Goal: Transaction & Acquisition: Obtain resource

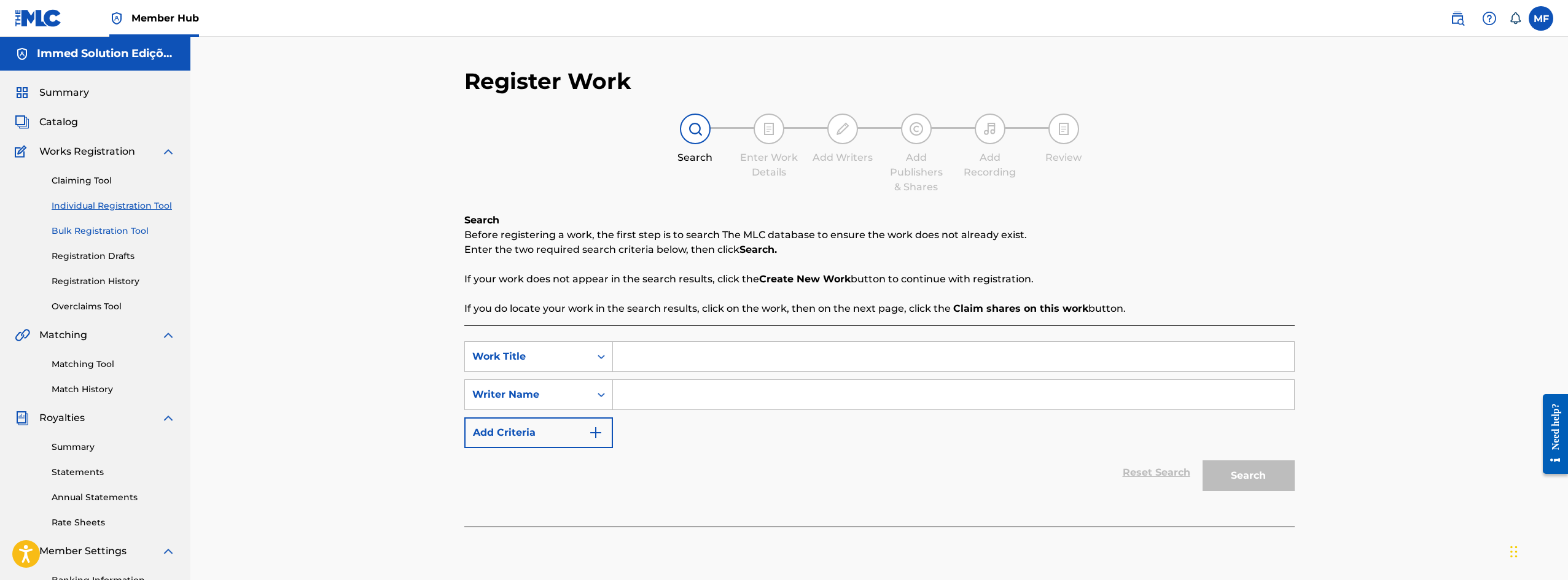
click at [121, 235] on link "Bulk Registration Tool" at bounding box center [114, 231] width 124 height 13
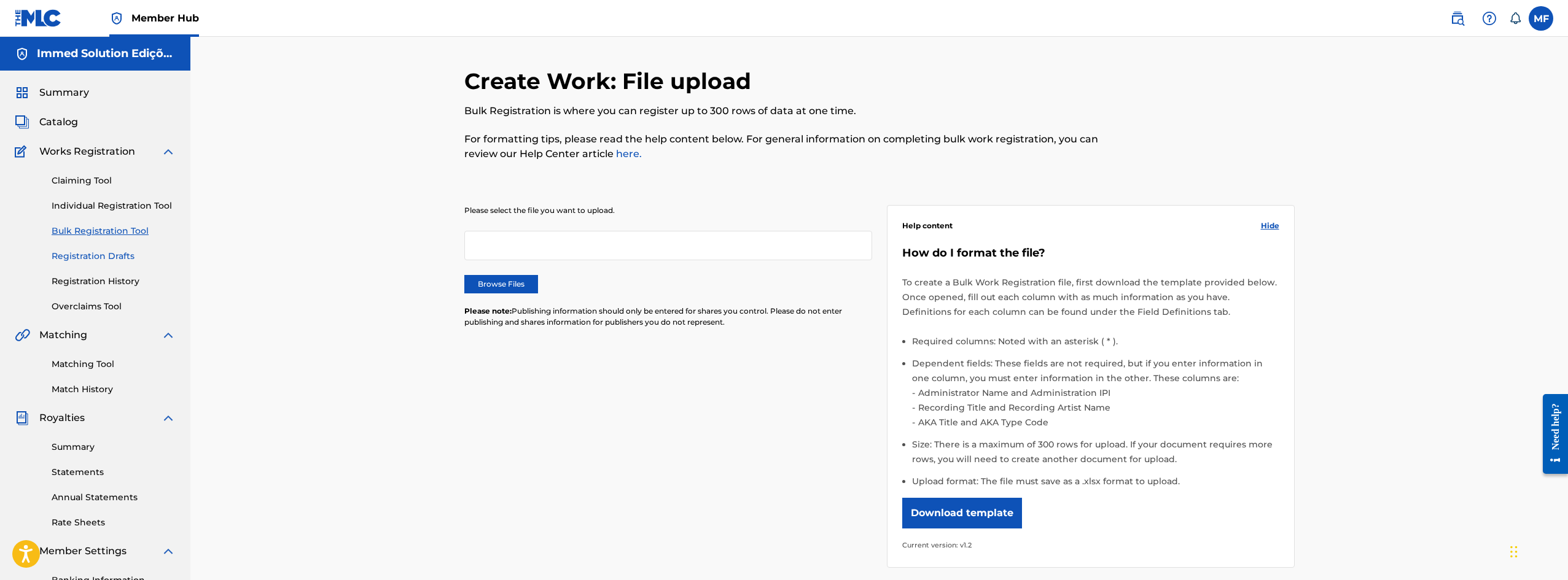
click at [117, 253] on link "Registration Drafts" at bounding box center [114, 256] width 124 height 13
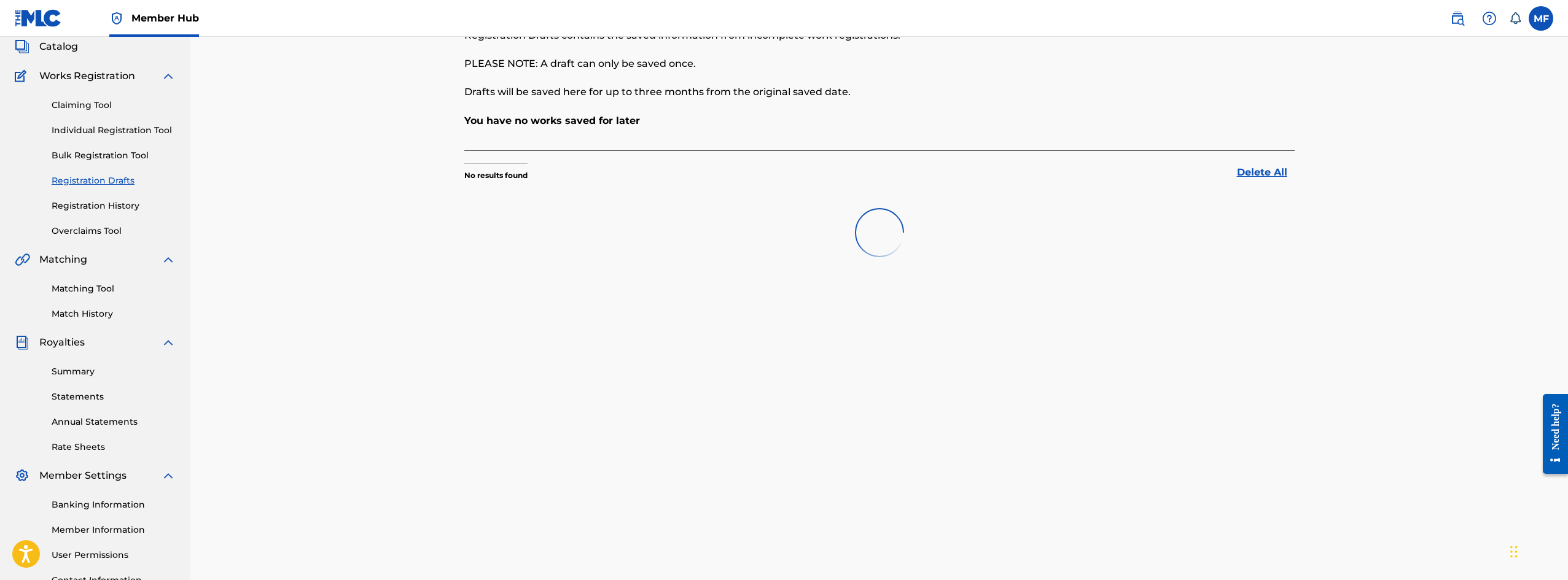
scroll to position [181, 0]
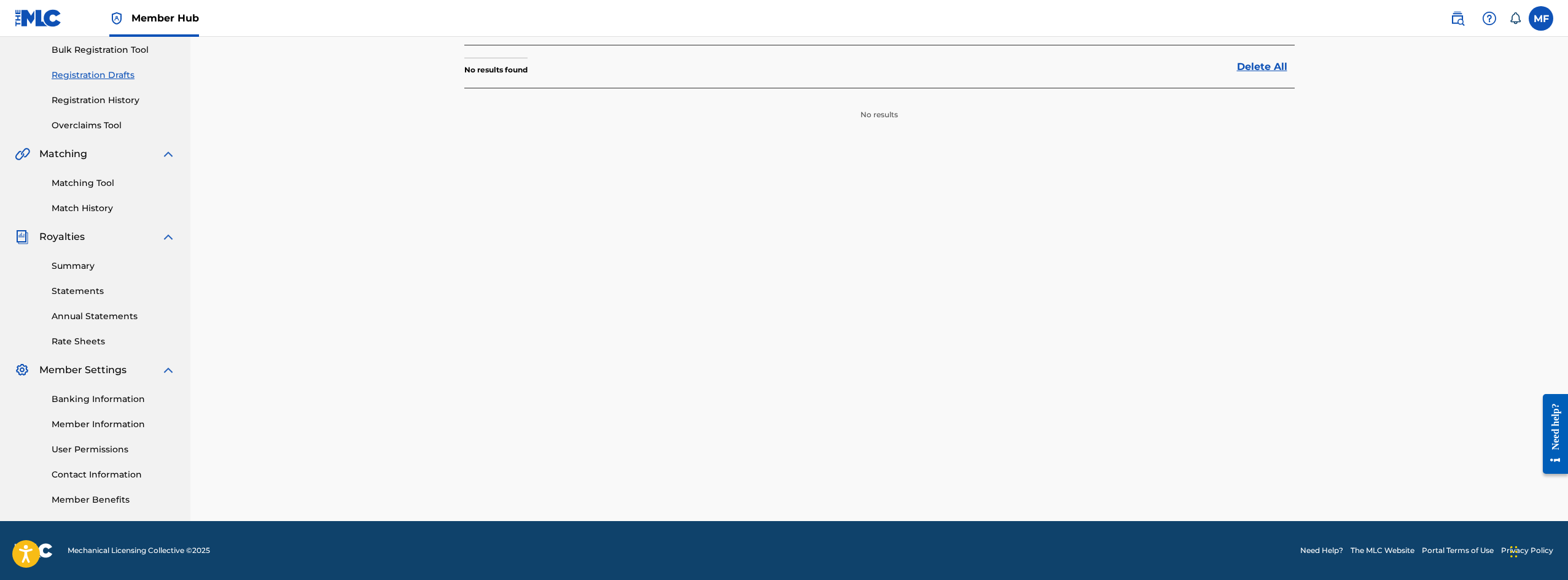
click at [102, 193] on div "Matching Tool Match History" at bounding box center [95, 188] width 161 height 53
click at [118, 180] on link "Matching Tool" at bounding box center [114, 183] width 124 height 13
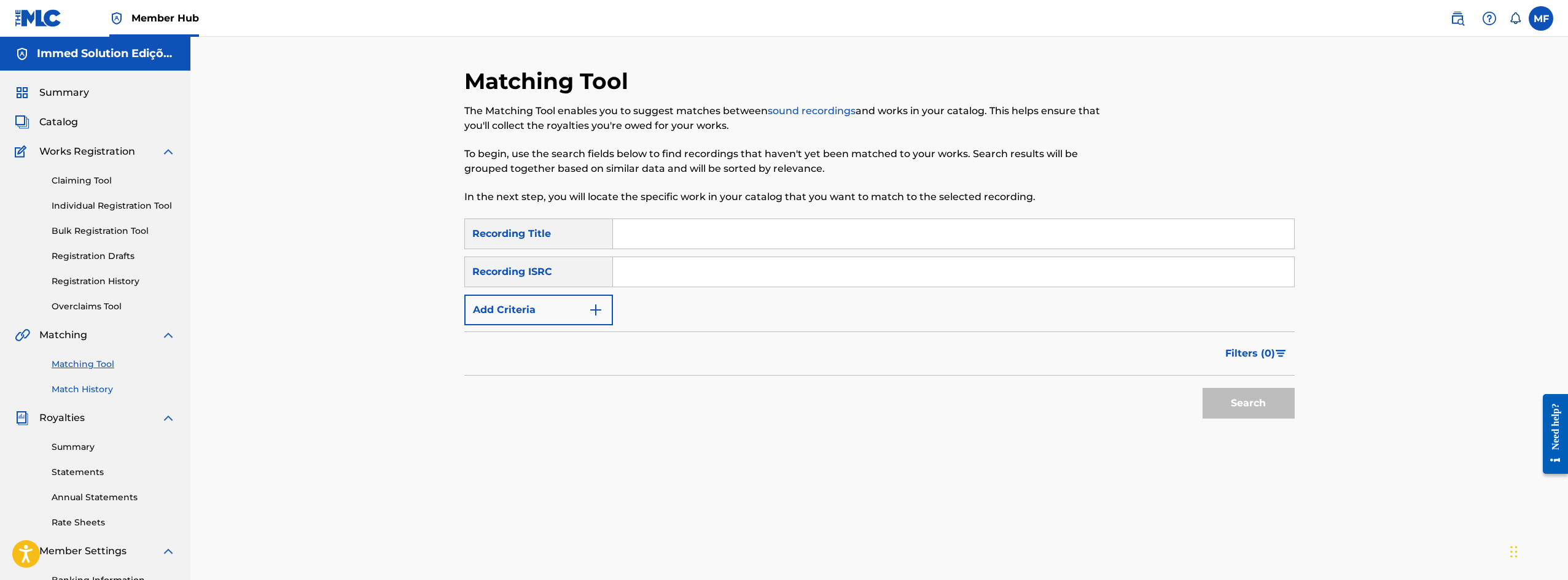
click at [130, 395] on link "Match History" at bounding box center [114, 389] width 124 height 13
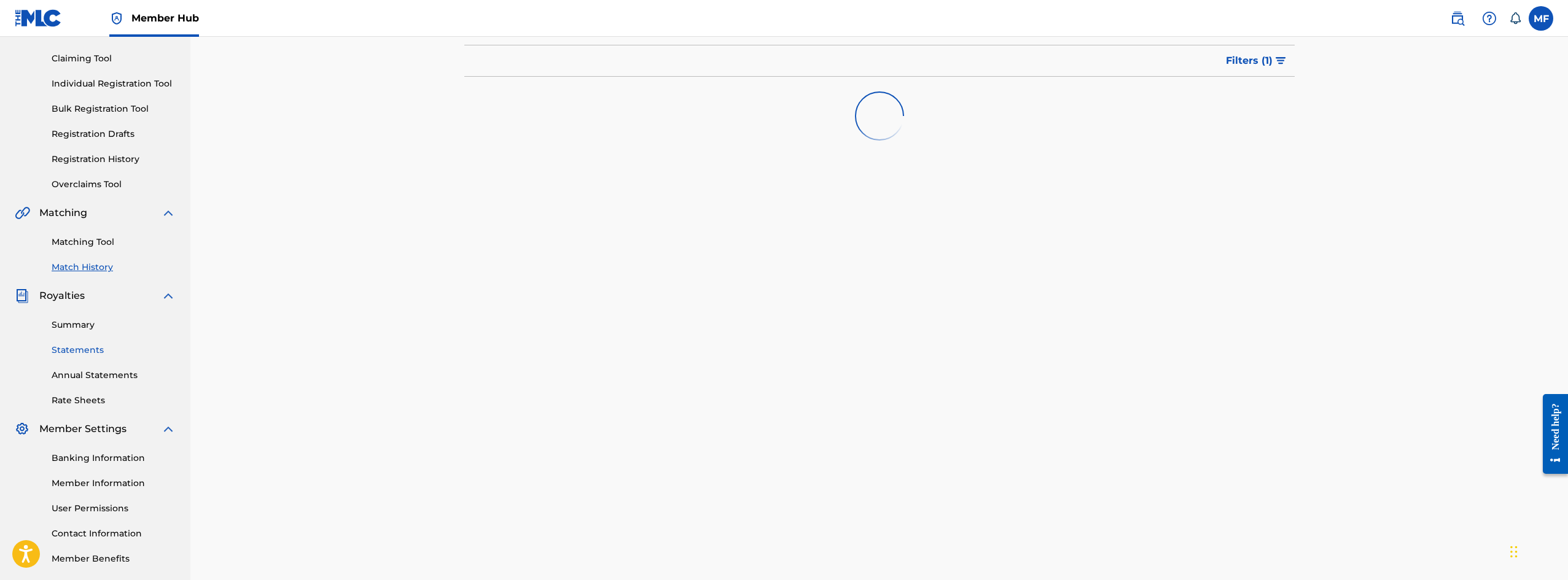
scroll to position [123, 0]
click at [103, 343] on link "Statements" at bounding box center [114, 349] width 124 height 13
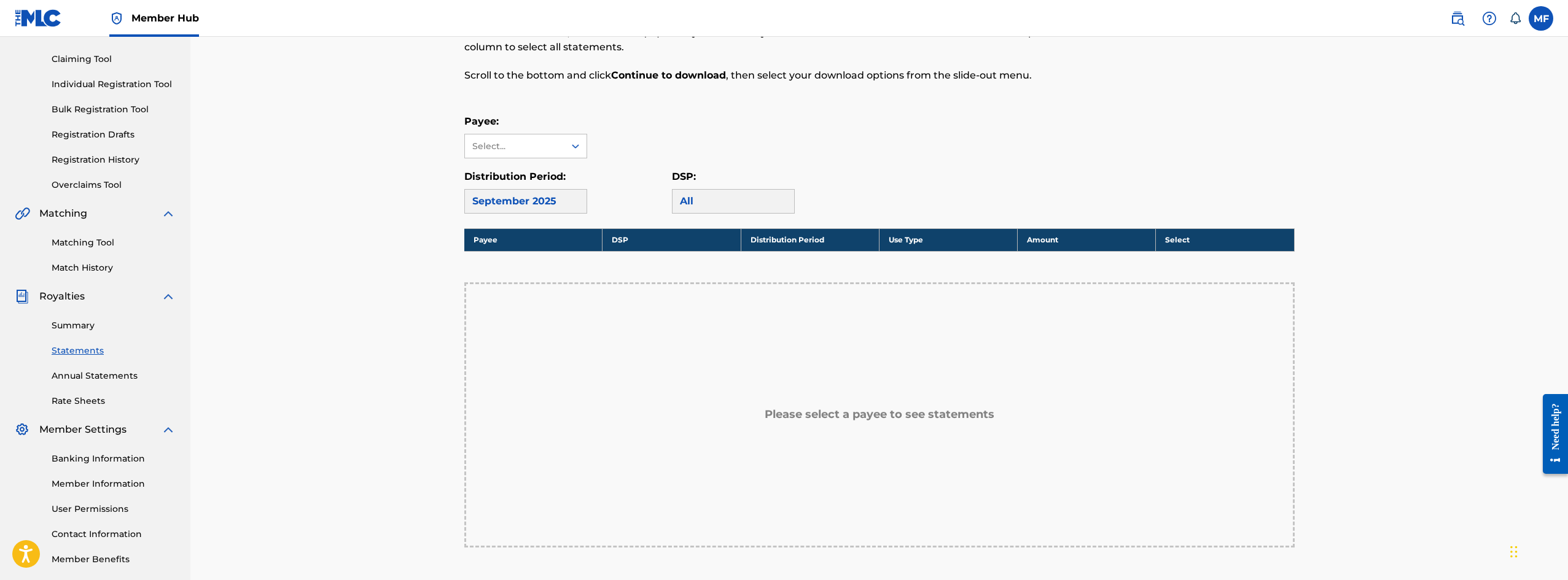
scroll to position [123, 0]
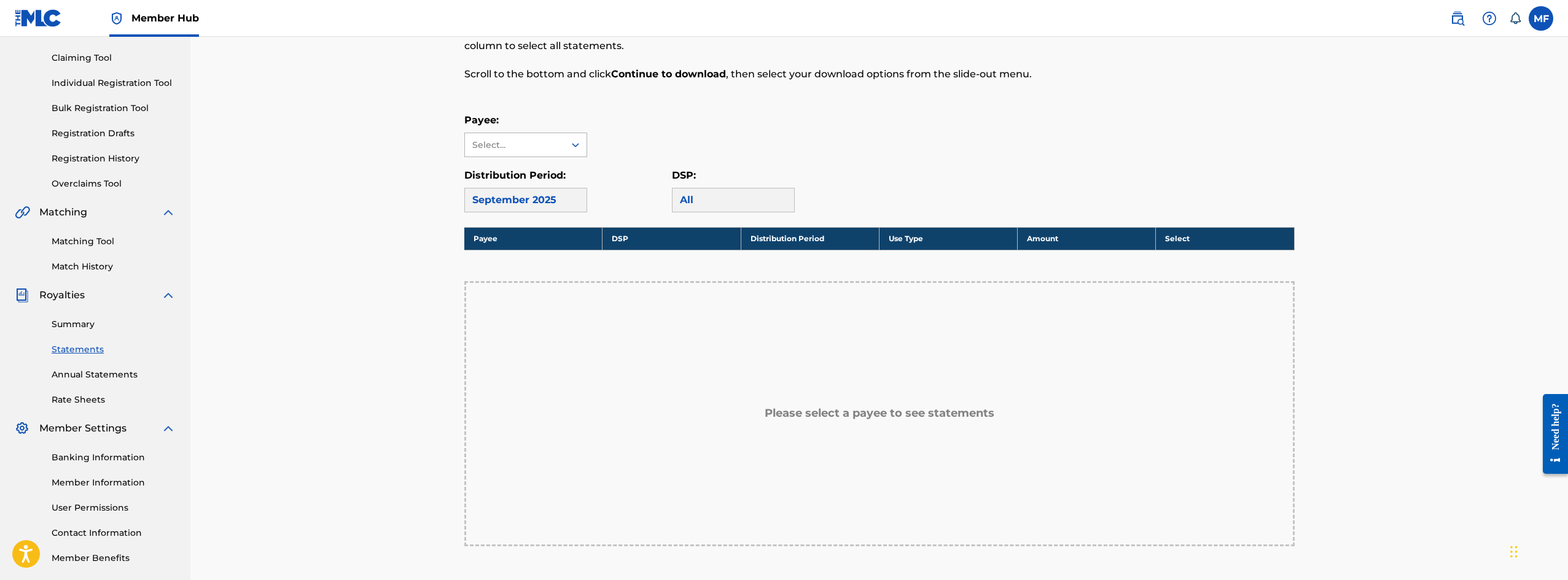
click at [533, 135] on div "Select..." at bounding box center [514, 144] width 99 height 23
click at [537, 176] on div "Immed Solution Edições Musicais Ltda" at bounding box center [526, 187] width 122 height 60
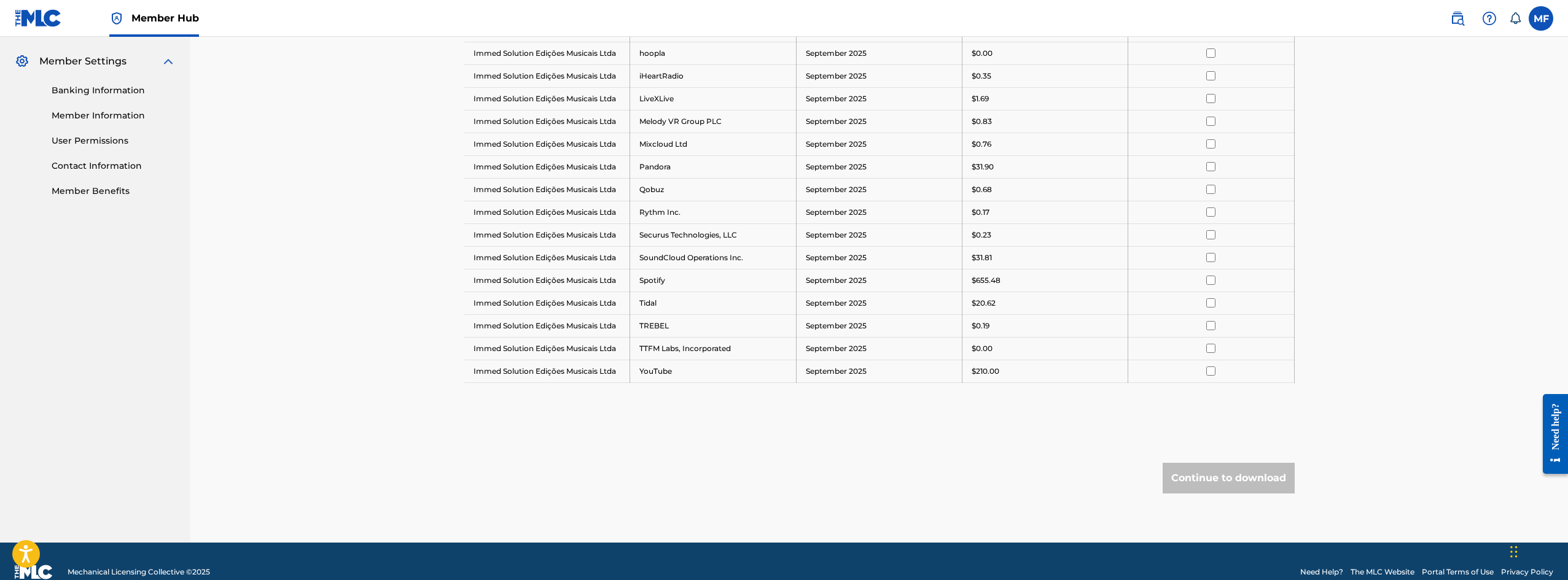
scroll to position [491, 0]
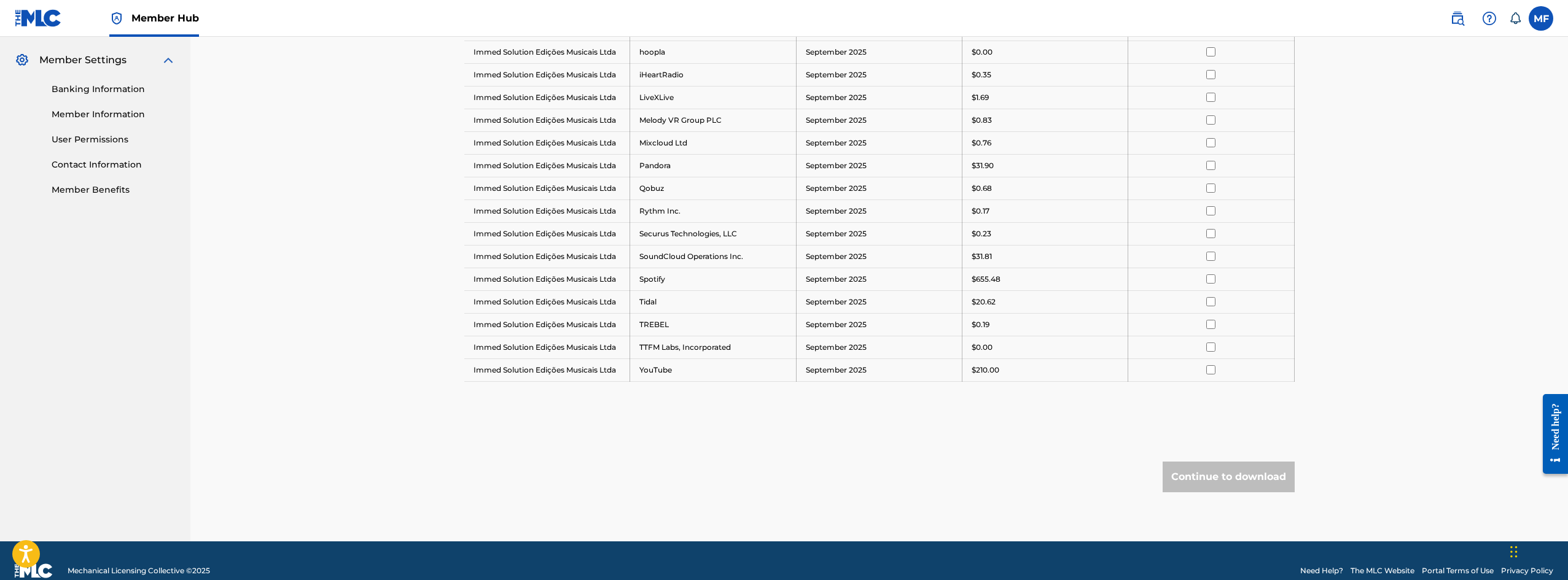
click at [1245, 360] on td at bounding box center [1211, 370] width 166 height 22
click at [1206, 342] on td at bounding box center [1211, 347] width 166 height 22
click at [1212, 356] on td at bounding box center [1211, 347] width 166 height 22
click at [1212, 351] on input "checkbox" at bounding box center [1211, 347] width 9 height 9
click at [1211, 368] on input "checkbox" at bounding box center [1211, 370] width 9 height 9
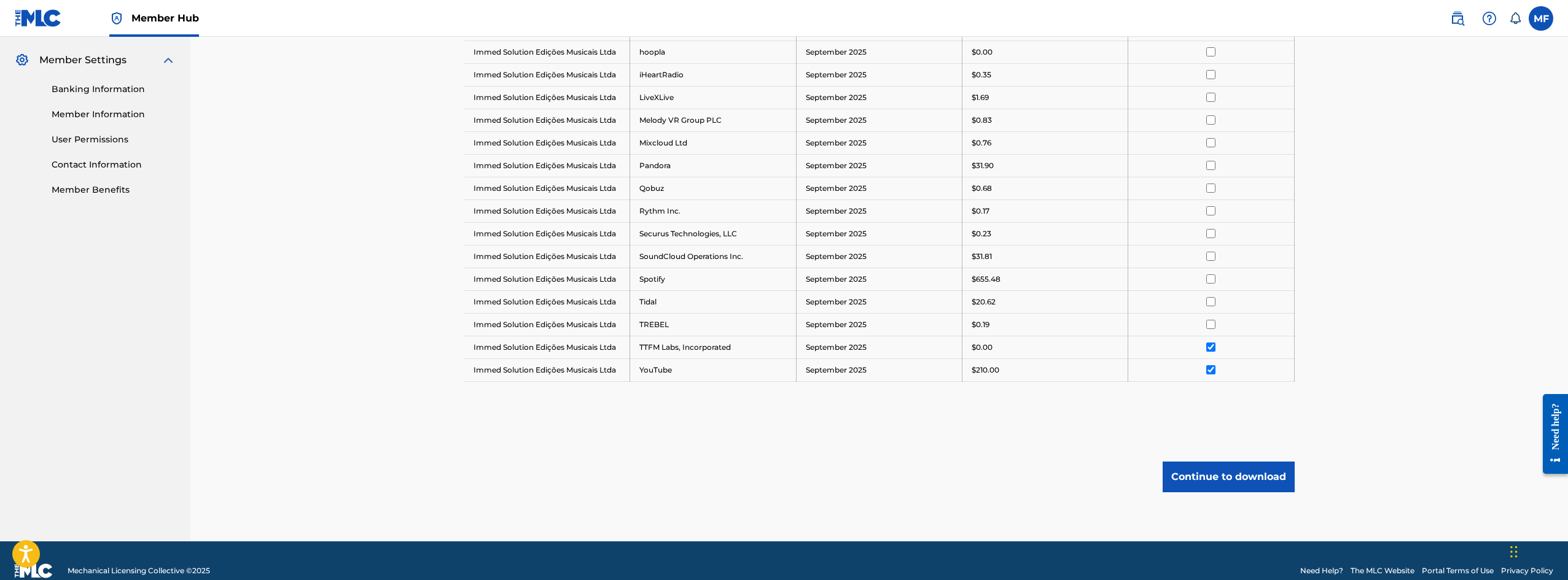
click at [1211, 333] on td at bounding box center [1211, 324] width 166 height 22
click at [1211, 321] on input "checkbox" at bounding box center [1211, 324] width 9 height 9
click at [1214, 304] on input "checkbox" at bounding box center [1211, 301] width 9 height 9
click at [1217, 275] on div at bounding box center [1211, 279] width 147 height 9
click at [1212, 275] on input "checkbox" at bounding box center [1211, 279] width 9 height 9
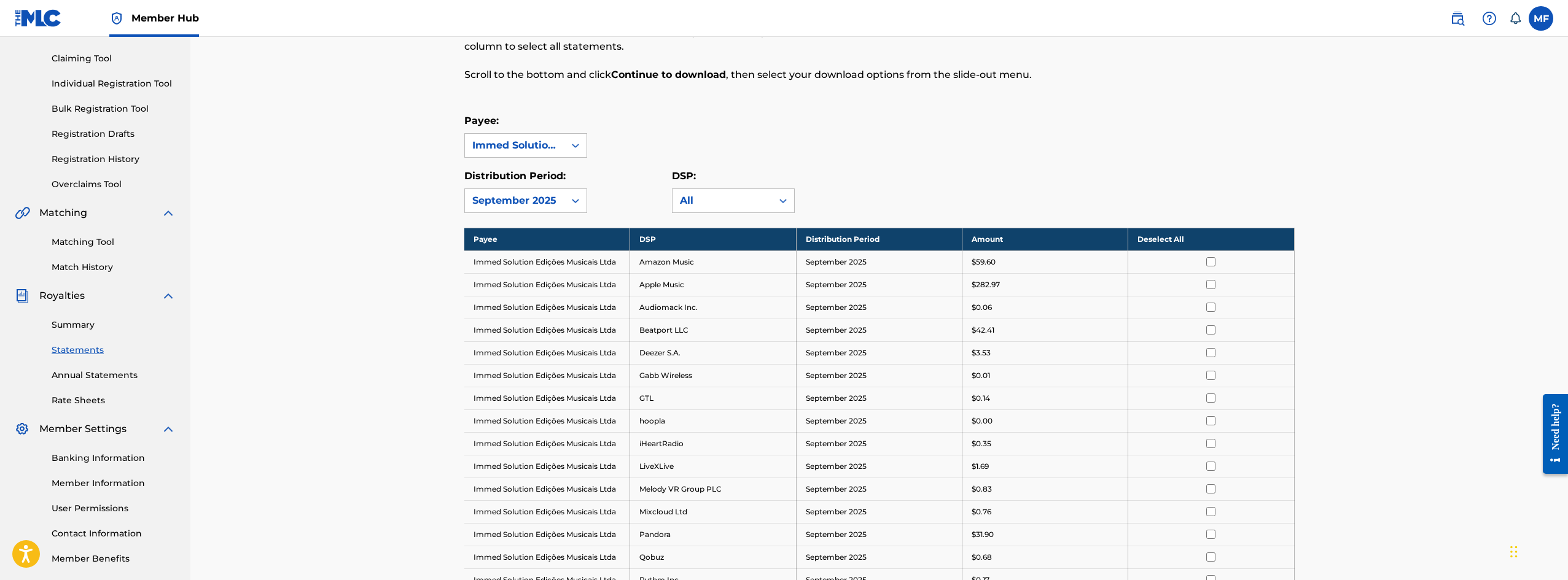
scroll to position [61, 0]
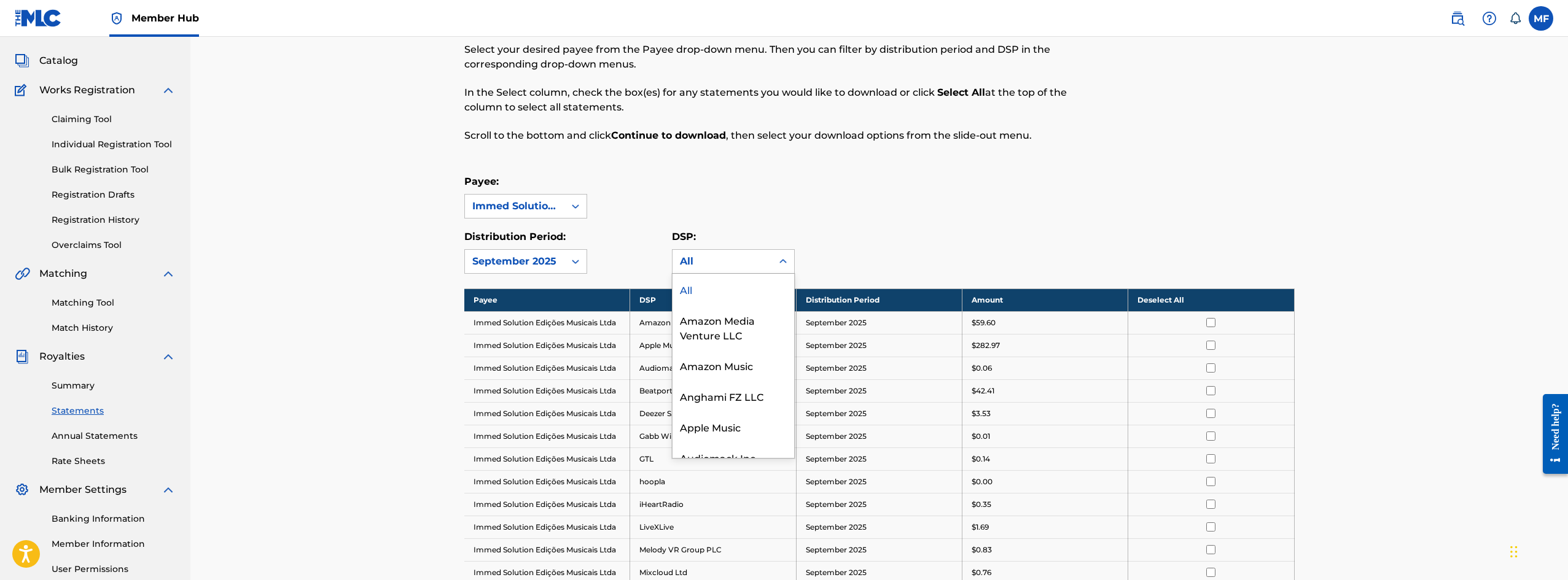
click at [719, 270] on div "All" at bounding box center [722, 261] width 99 height 23
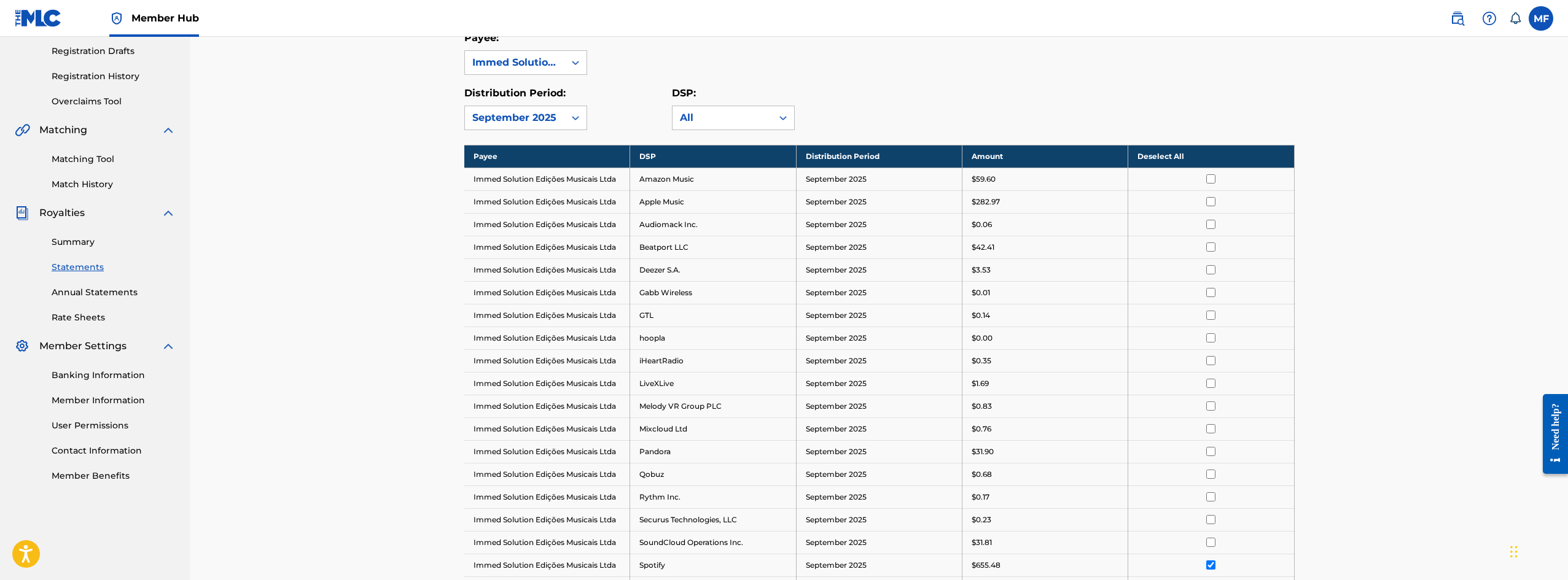
scroll to position [204, 0]
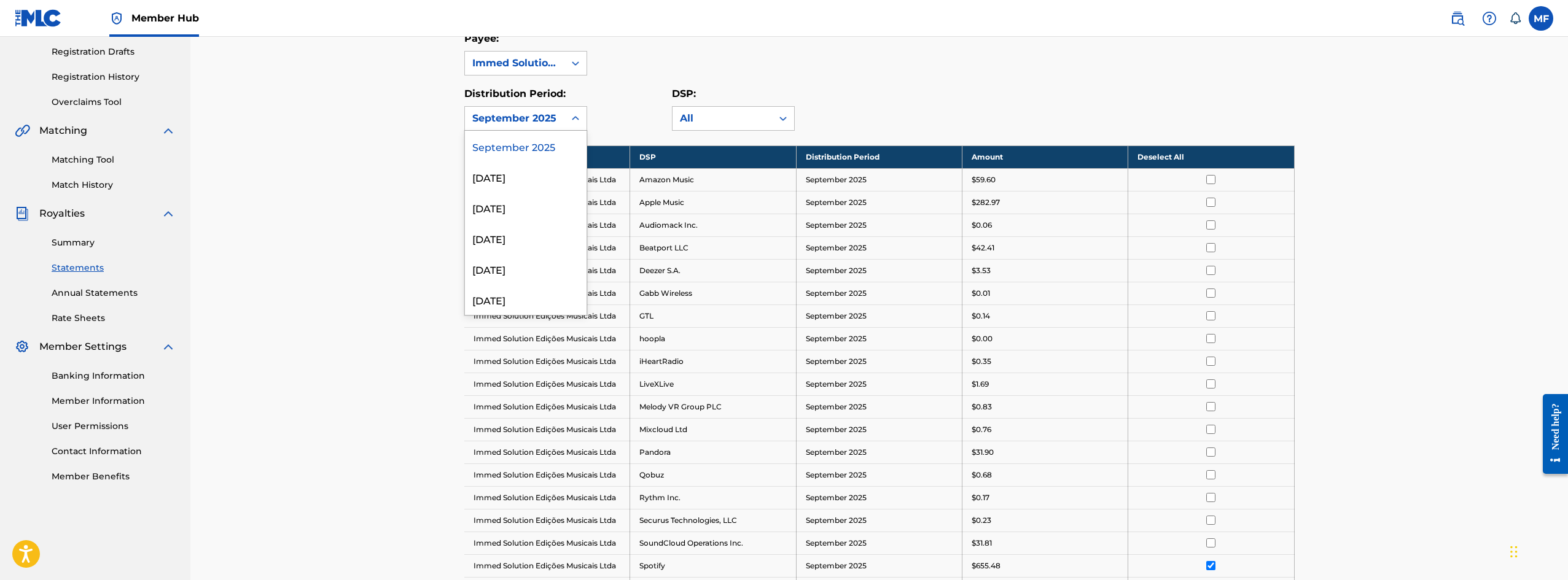
click at [571, 113] on icon at bounding box center [575, 118] width 12 height 12
click at [818, 76] on div "Payee: Immed Solution Edições Musicais Ltda Distribution Period: 54 results ava…" at bounding box center [879, 81] width 830 height 99
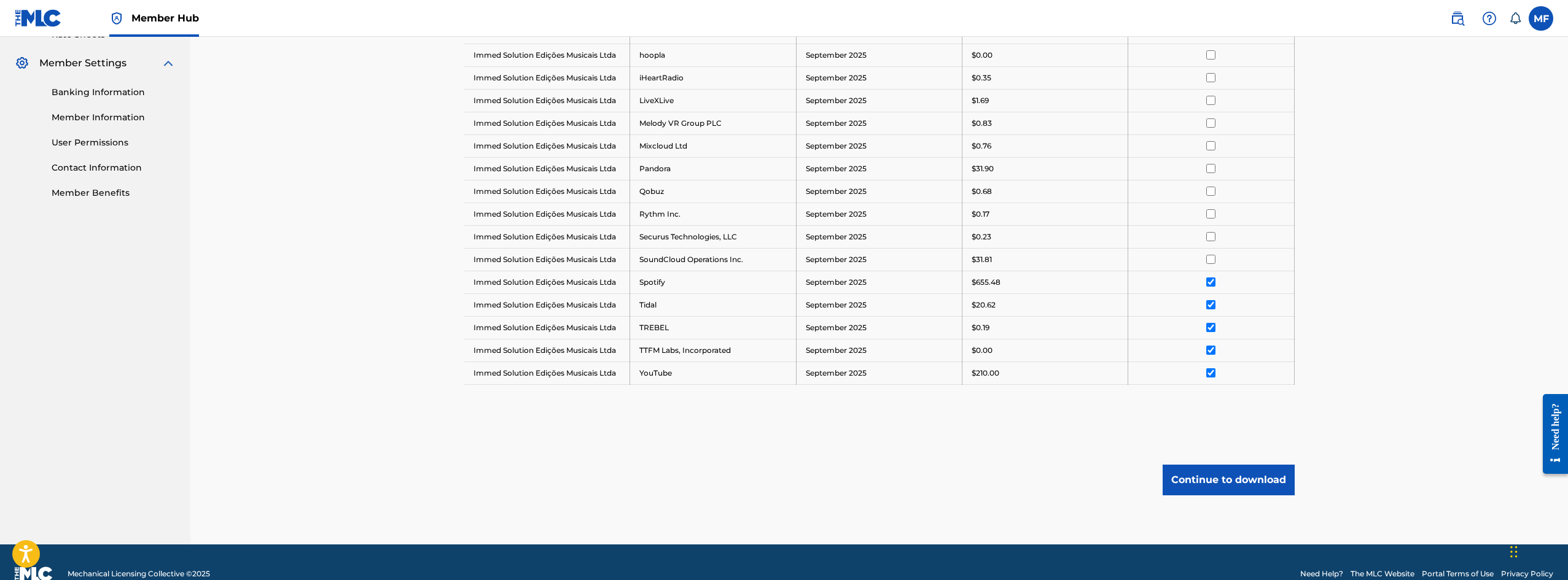
scroll to position [511, 0]
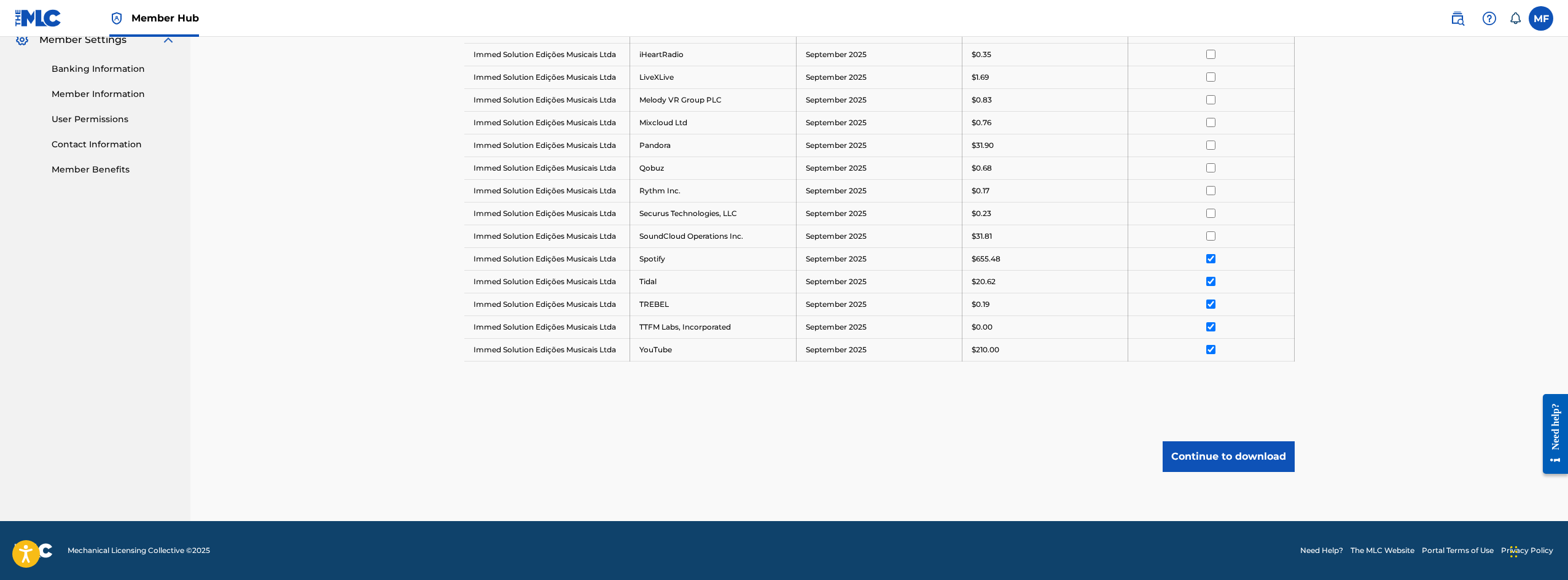
click at [1204, 262] on div at bounding box center [1211, 259] width 147 height 9
click at [1217, 256] on div at bounding box center [1211, 259] width 147 height 9
click at [1213, 279] on input "checkbox" at bounding box center [1211, 281] width 9 height 9
click at [1213, 259] on input "checkbox" at bounding box center [1211, 259] width 9 height 9
click at [1213, 301] on input "checkbox" at bounding box center [1211, 304] width 9 height 9
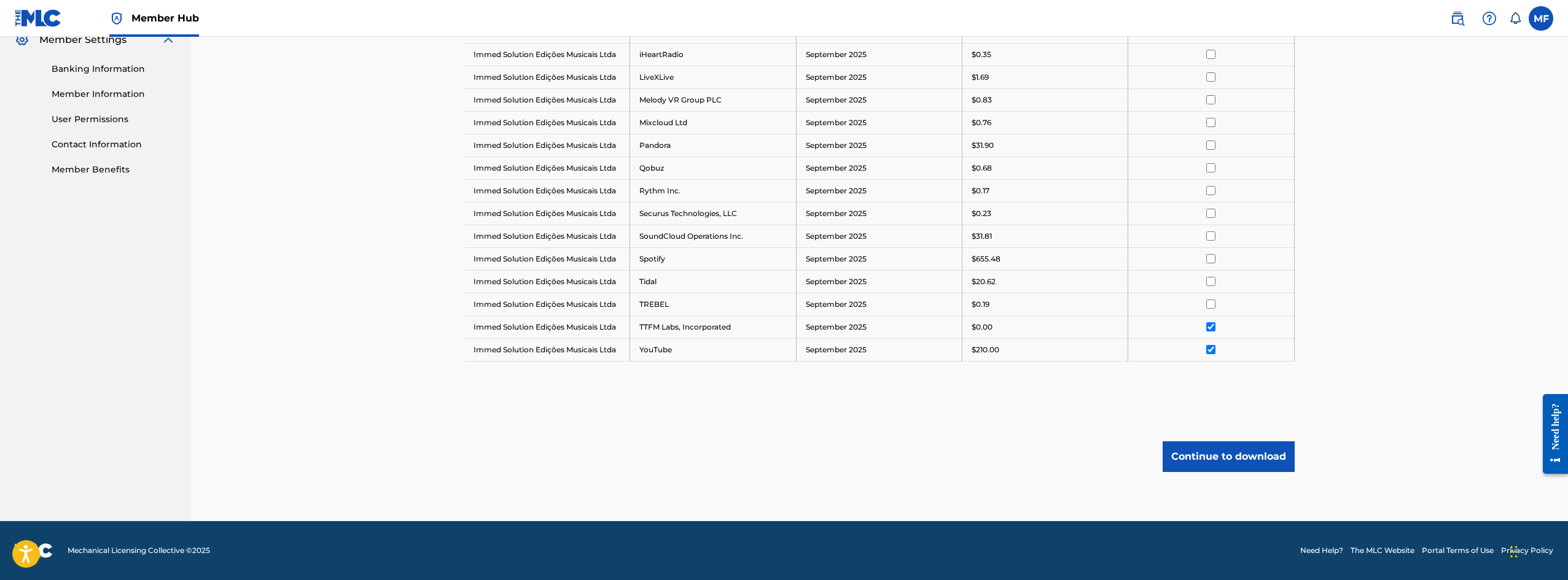
click at [1215, 335] on td at bounding box center [1211, 327] width 166 height 22
click at [1213, 331] on input "checkbox" at bounding box center [1211, 327] width 9 height 9
click at [1213, 343] on td at bounding box center [1211, 349] width 166 height 22
click at [1205, 355] on td at bounding box center [1211, 349] width 166 height 22
click at [1212, 348] on input "checkbox" at bounding box center [1211, 350] width 9 height 9
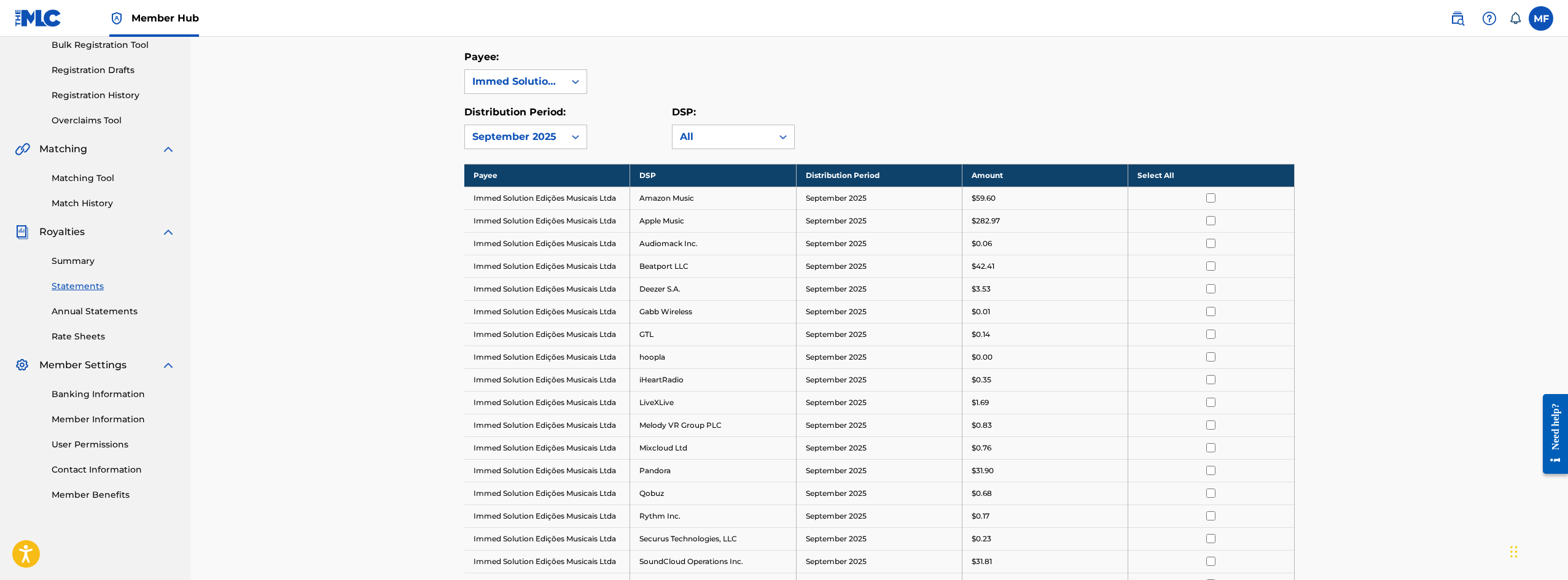
scroll to position [143, 0]
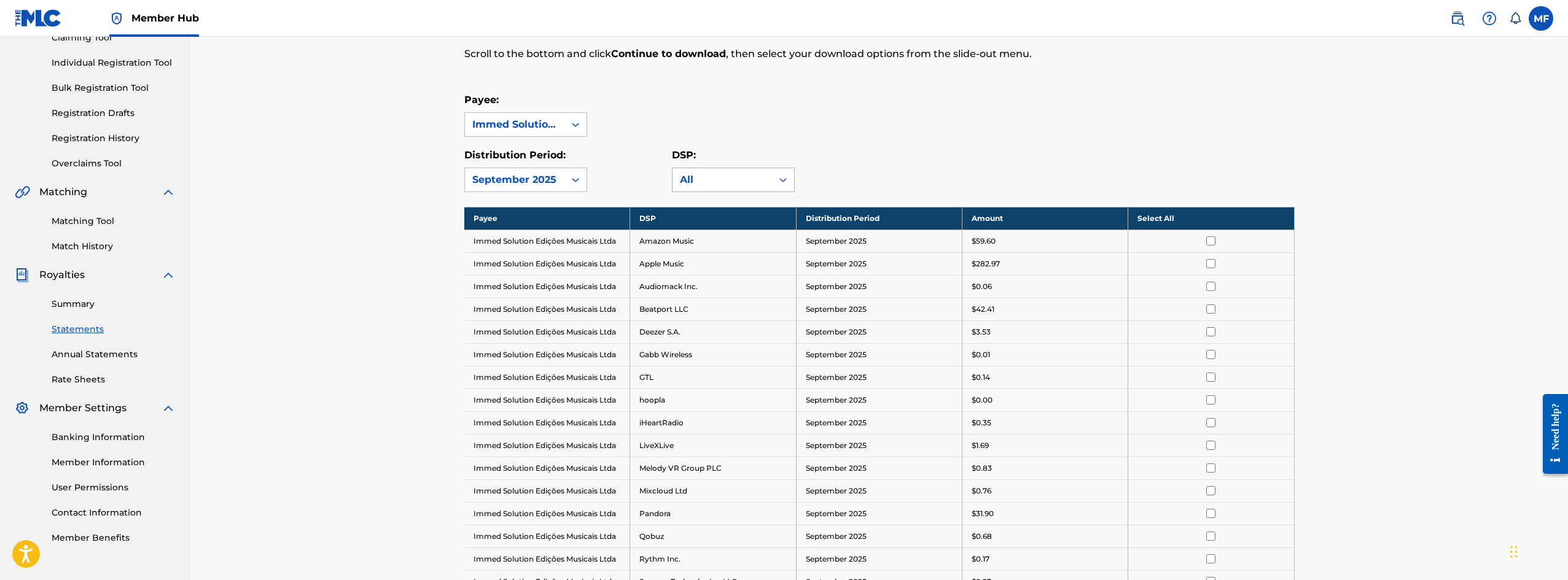
click at [786, 179] on icon at bounding box center [783, 179] width 12 height 12
click at [836, 149] on div "DSP: All" at bounding box center [775, 170] width 208 height 44
click at [115, 352] on link "Annual Statements" at bounding box center [114, 354] width 124 height 13
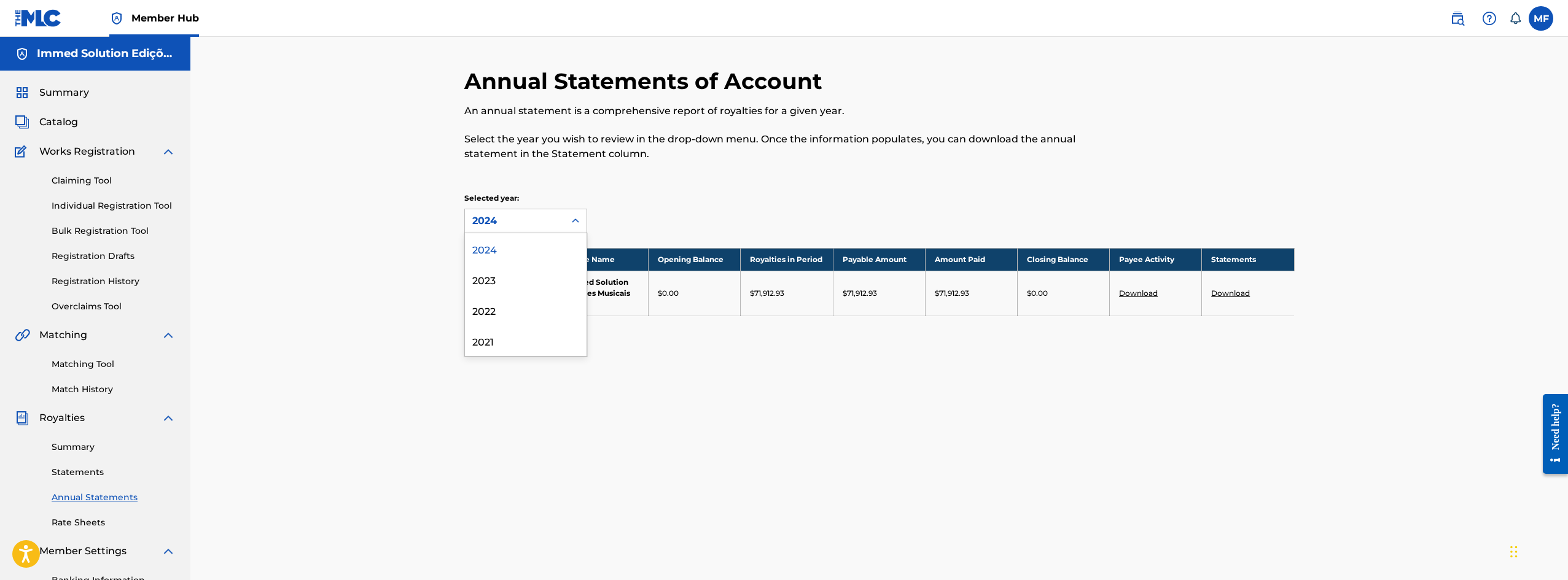
click at [559, 218] on div "2024" at bounding box center [514, 220] width 99 height 23
click at [653, 169] on div "Annual Statements of Account An annual statement is a comprehensive report of r…" at bounding box center [784, 121] width 639 height 108
click at [82, 472] on link "Statements" at bounding box center [114, 472] width 124 height 13
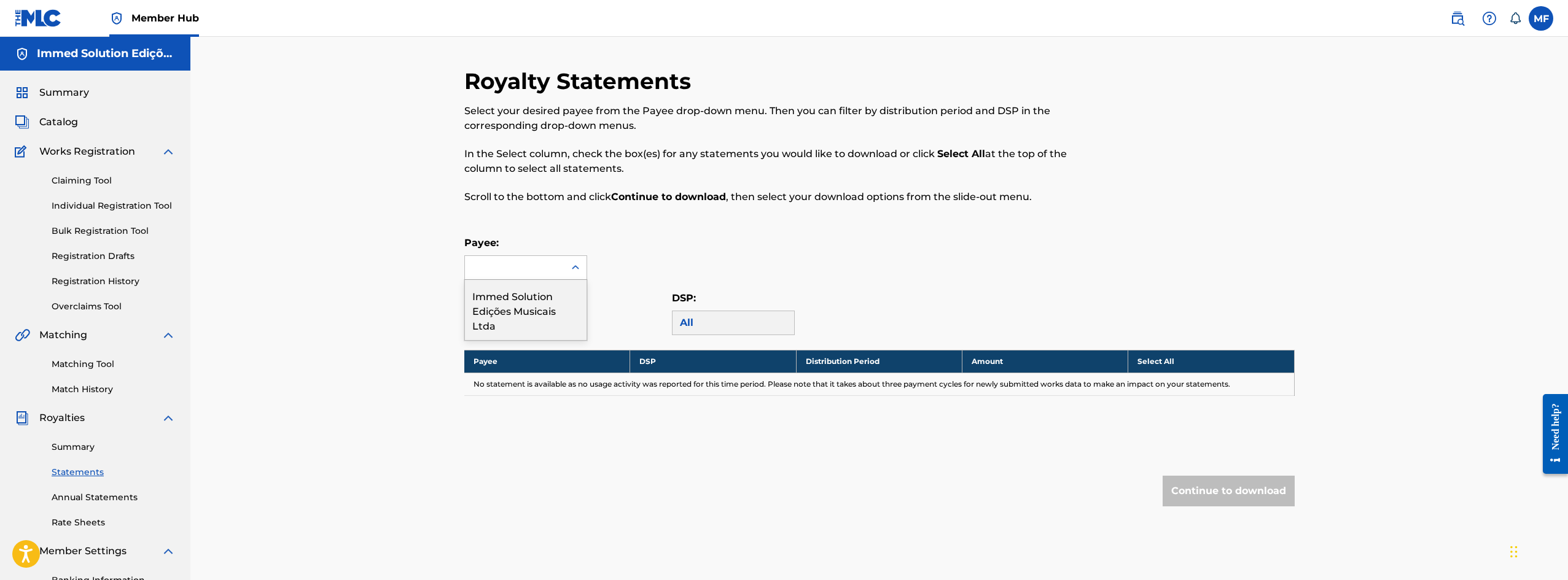
click at [571, 268] on icon at bounding box center [575, 268] width 12 height 12
click at [517, 312] on div "Immed Solution Edições Musicais Ltda" at bounding box center [526, 309] width 122 height 60
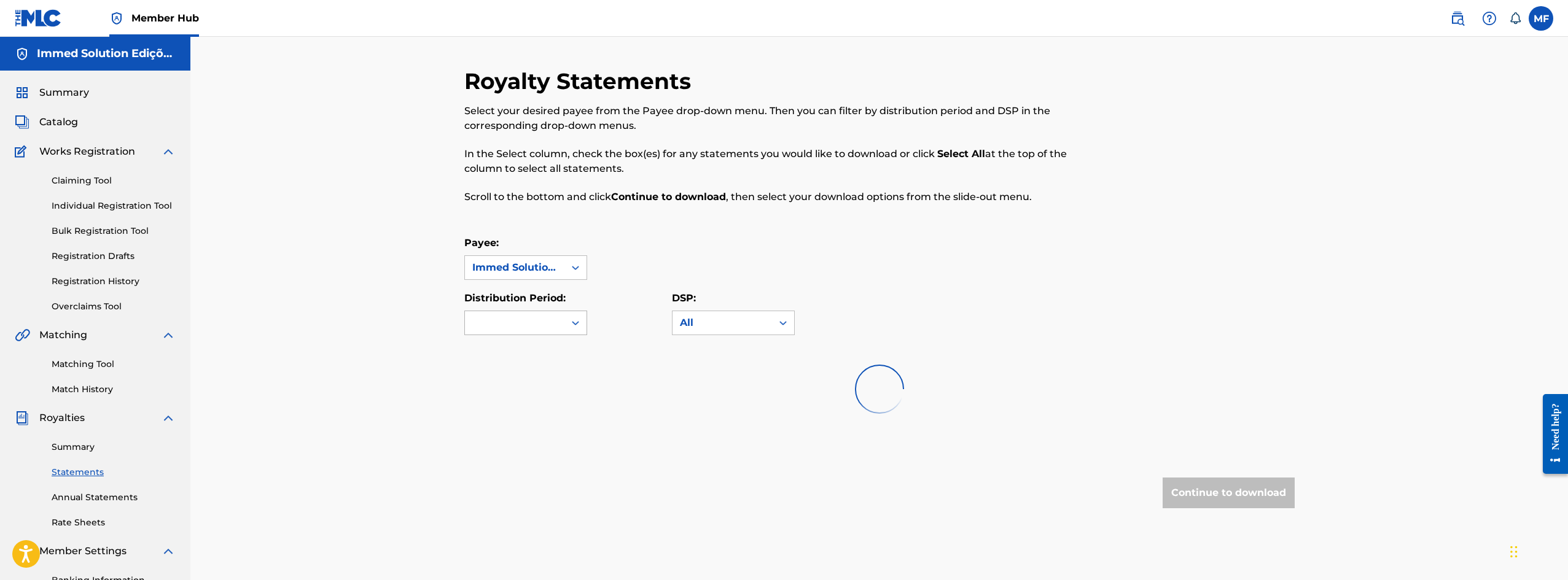
click at [548, 329] on div at bounding box center [514, 322] width 99 height 23
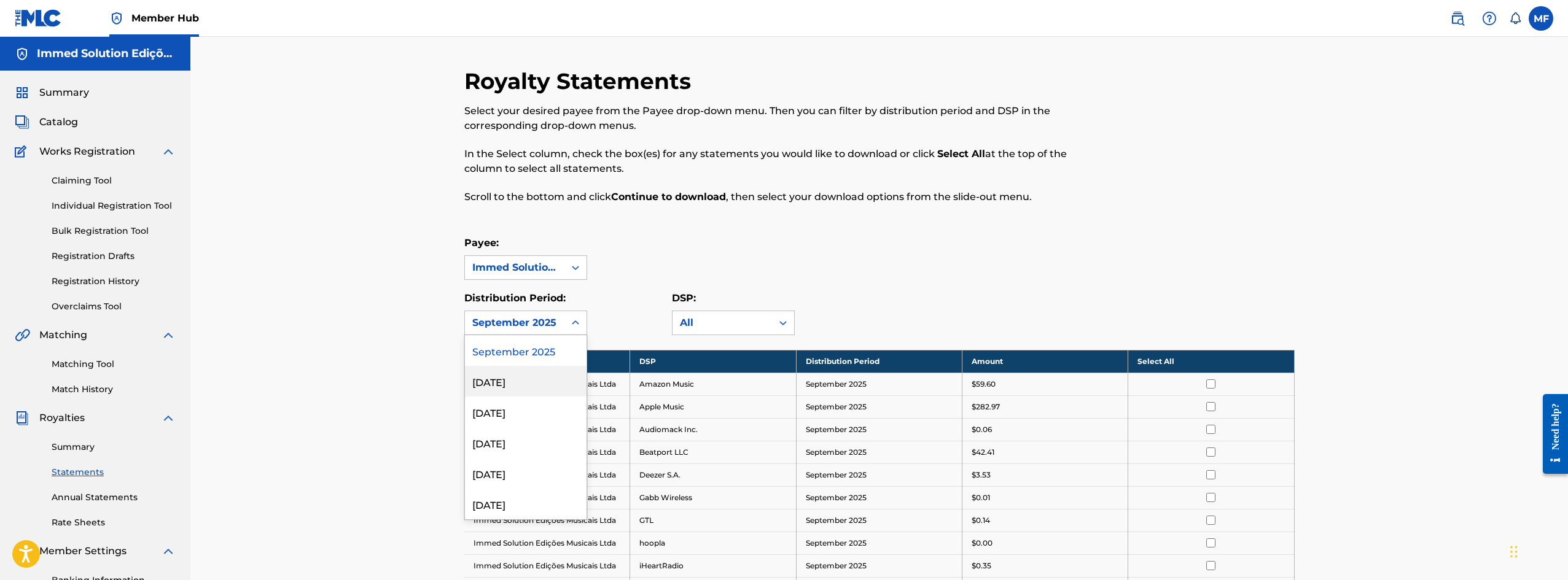
click at [528, 367] on div "[DATE]" at bounding box center [526, 380] width 122 height 31
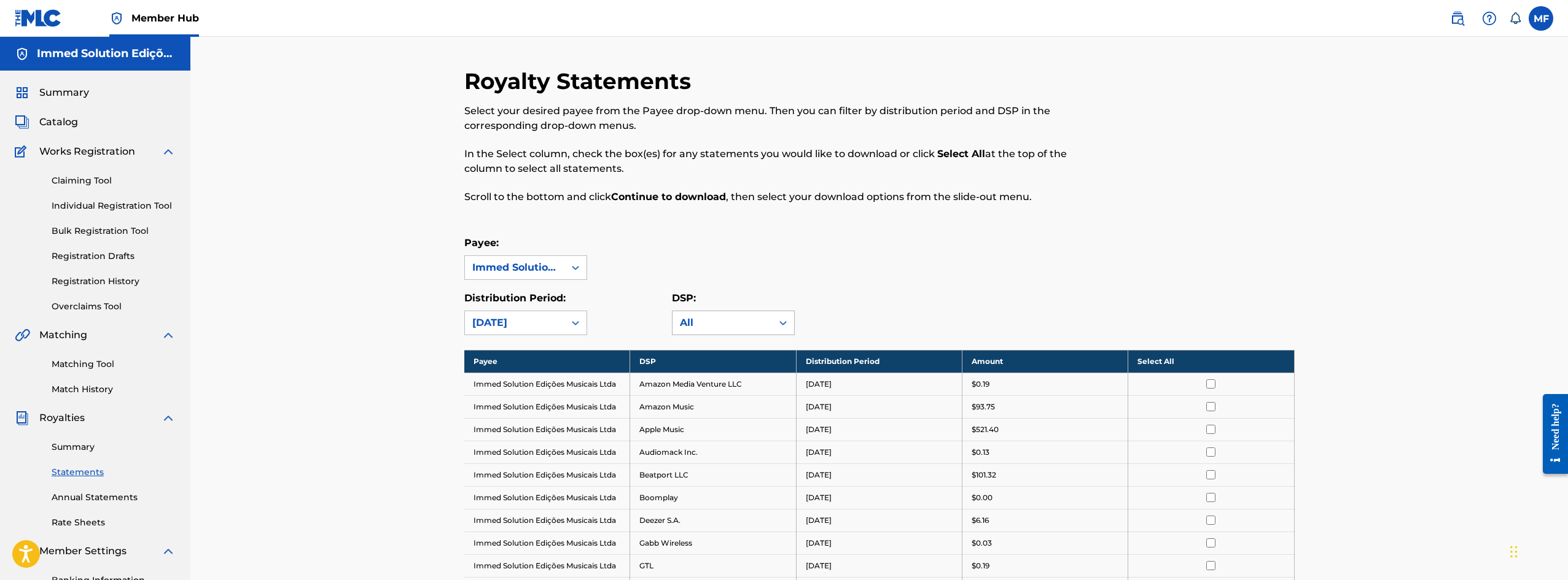
click at [781, 315] on div at bounding box center [783, 323] width 22 height 22
click at [730, 422] on div "Spotify" at bounding box center [733, 413] width 122 height 31
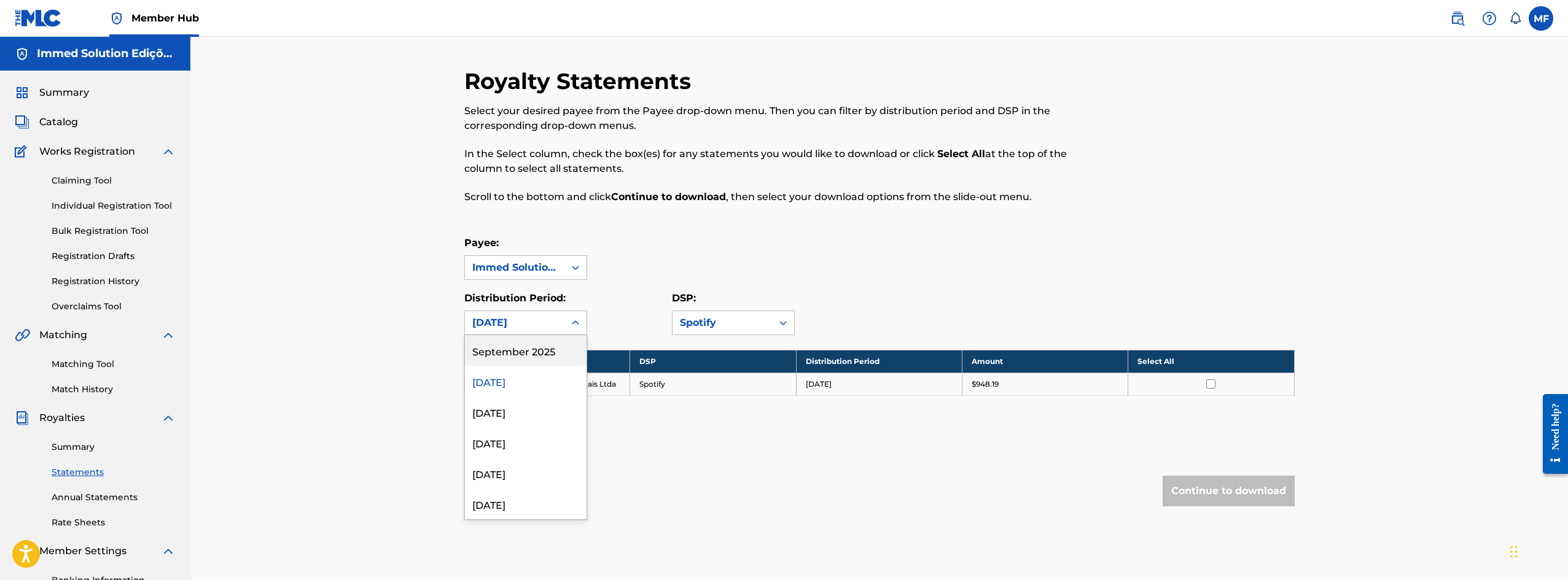
click at [551, 327] on div "[DATE]" at bounding box center [514, 323] width 84 height 15
click at [541, 354] on div "September 2025" at bounding box center [526, 350] width 122 height 31
click at [549, 327] on div "September 2025" at bounding box center [514, 323] width 84 height 15
click at [529, 406] on div "[DATE]" at bounding box center [526, 411] width 122 height 31
click at [565, 321] on div at bounding box center [576, 323] width 22 height 22
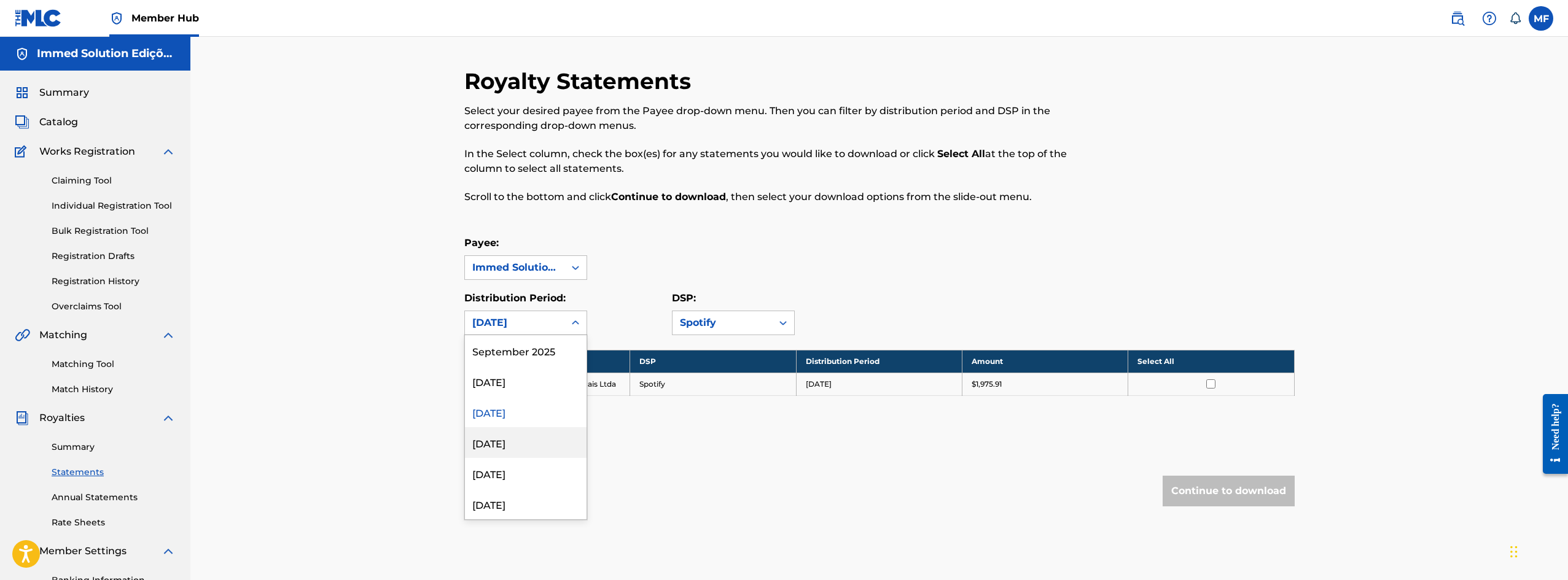
click at [531, 440] on div "[DATE]" at bounding box center [526, 442] width 122 height 31
drag, startPoint x: 545, startPoint y: 310, endPoint x: 547, endPoint y: 323, distance: 13.2
click at [546, 310] on div "Distribution Period: [DATE]" at bounding box center [526, 312] width 123 height 44
click at [547, 323] on div "[DATE]" at bounding box center [514, 323] width 84 height 15
click at [526, 469] on div "[DATE]" at bounding box center [526, 473] width 122 height 31
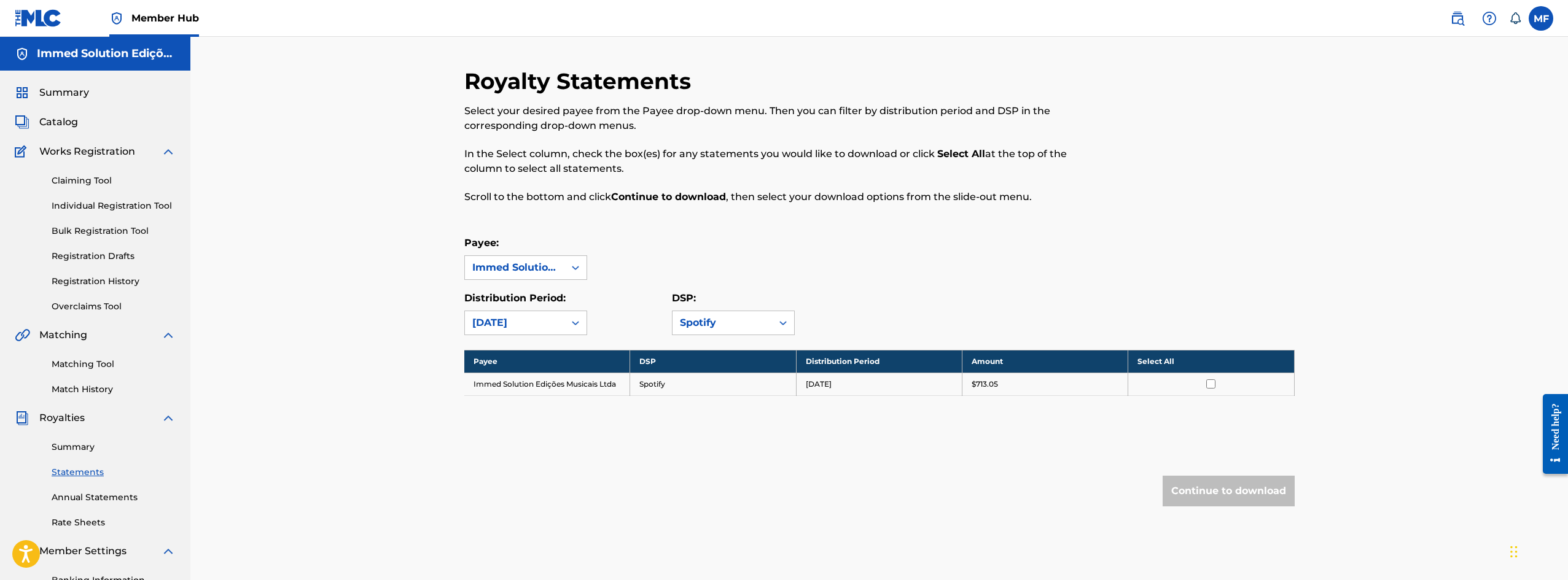
click at [562, 326] on div "[DATE]" at bounding box center [514, 322] width 99 height 23
click at [531, 502] on div "[DATE]" at bounding box center [526, 504] width 122 height 31
click at [556, 315] on div "[DATE]" at bounding box center [514, 322] width 99 height 23
click at [529, 495] on div "[DATE]" at bounding box center [526, 504] width 122 height 31
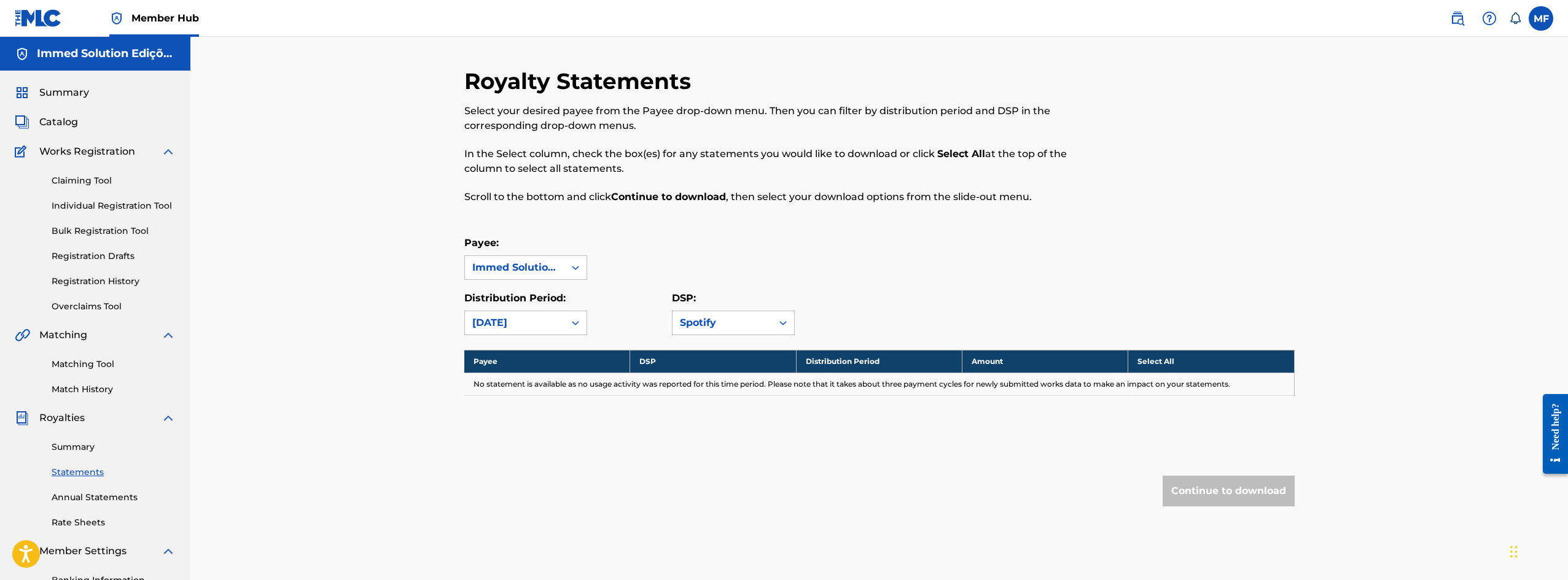
click at [533, 314] on div "[DATE]" at bounding box center [514, 322] width 99 height 23
click at [527, 465] on div "[DATE]" at bounding box center [526, 473] width 122 height 31
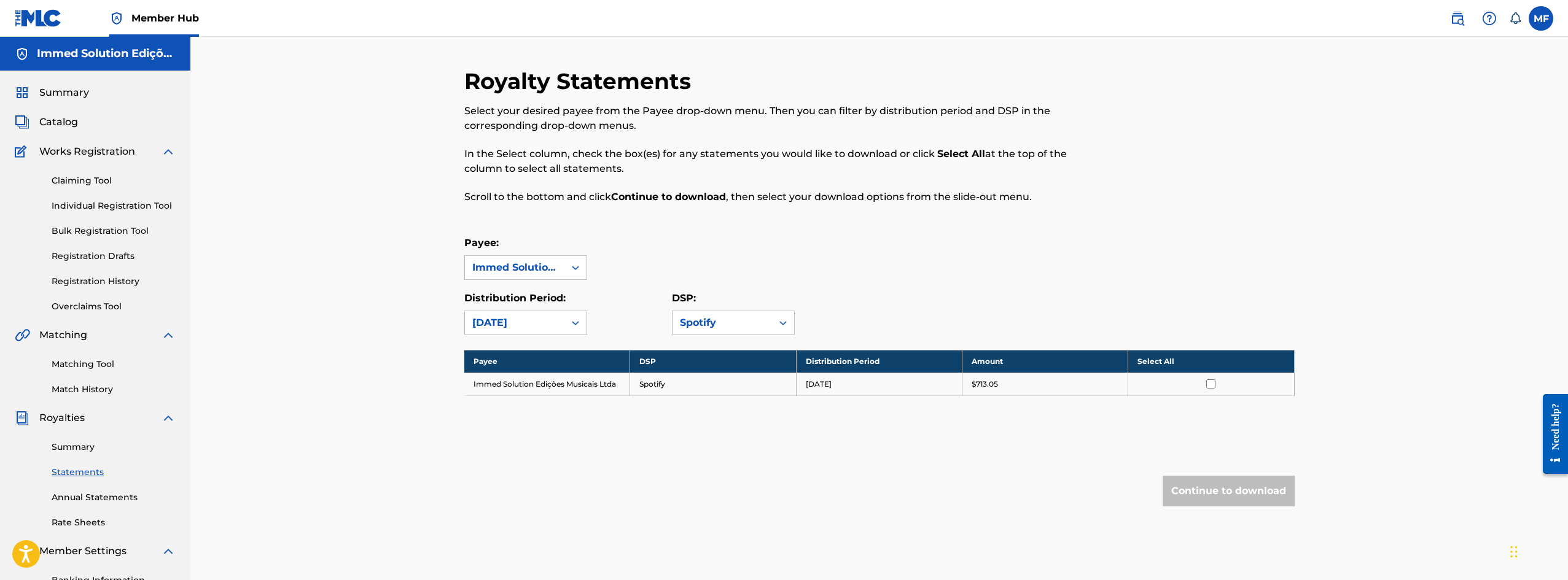
click at [548, 317] on div "[DATE]" at bounding box center [514, 323] width 84 height 15
click at [541, 407] on div "[DATE]" at bounding box center [526, 411] width 122 height 31
click at [544, 320] on div "[DATE]" at bounding box center [514, 323] width 84 height 15
click at [527, 376] on div "[DATE]" at bounding box center [526, 380] width 122 height 31
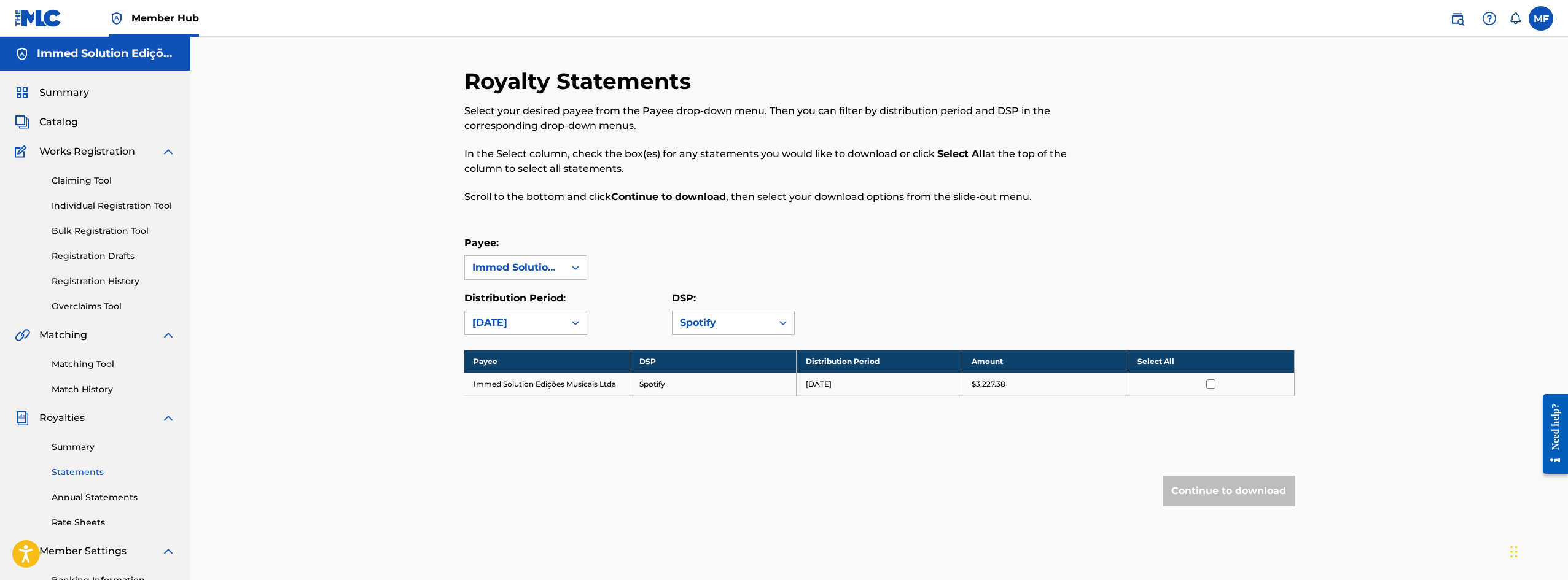
click at [562, 312] on div "[DATE]" at bounding box center [514, 322] width 99 height 23
click at [532, 348] on div "[DATE]" at bounding box center [526, 350] width 122 height 31
click at [544, 312] on div "[DATE]" at bounding box center [514, 322] width 99 height 23
click at [539, 372] on div "[DATE]" at bounding box center [526, 380] width 122 height 31
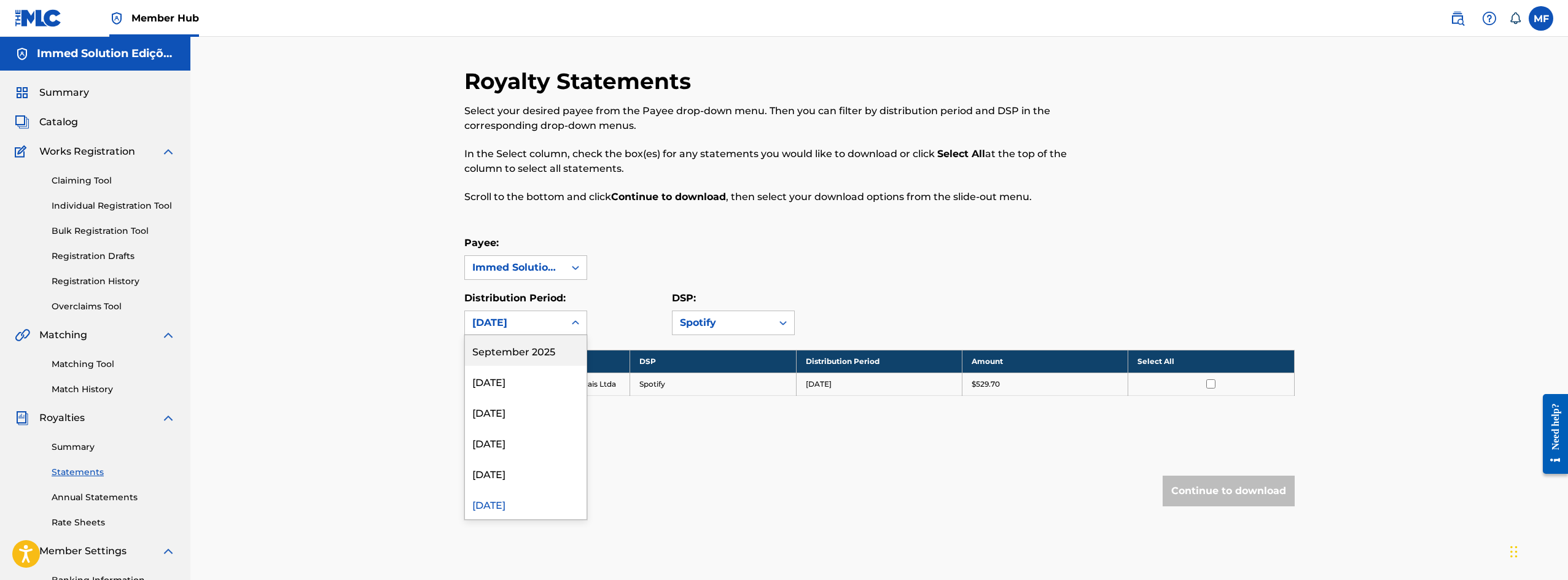
click at [552, 318] on div "[DATE]" at bounding box center [514, 323] width 84 height 15
click at [531, 434] on div "[DATE]" at bounding box center [526, 442] width 122 height 31
click at [548, 322] on div "[DATE]" at bounding box center [514, 323] width 84 height 15
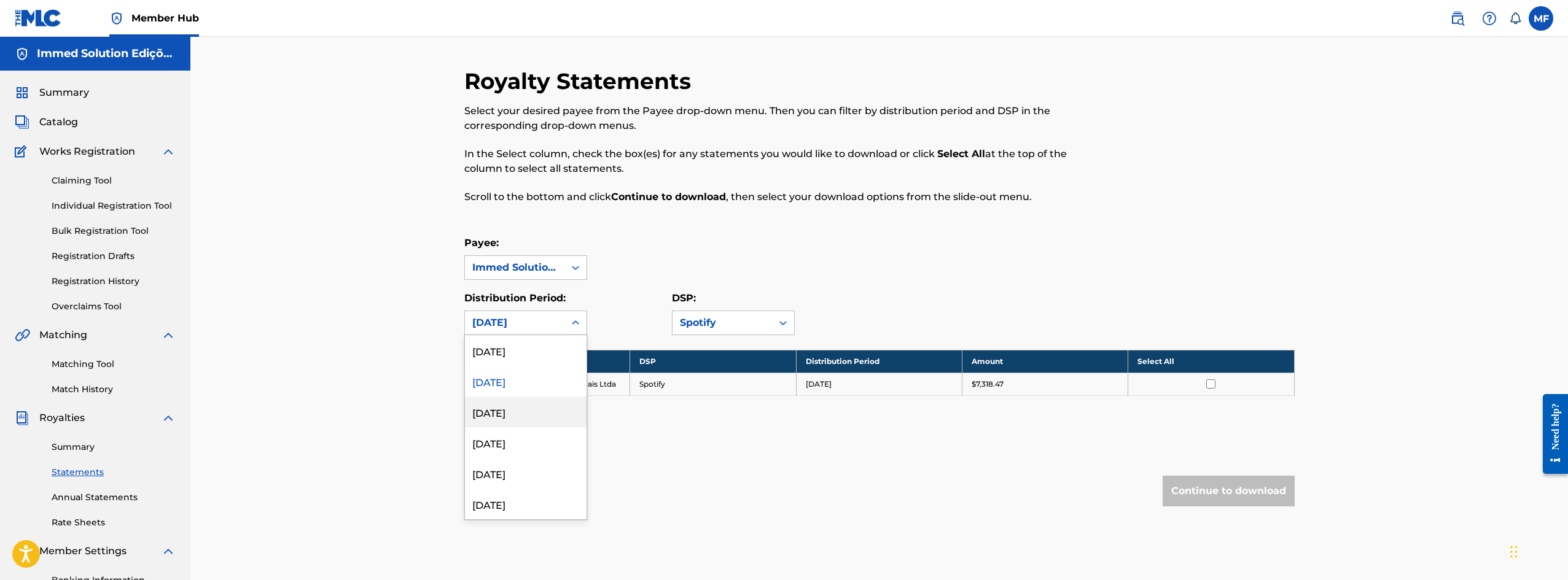
click at [539, 410] on div "[DATE]" at bounding box center [526, 411] width 122 height 31
click at [552, 324] on div "[DATE]" at bounding box center [514, 323] width 84 height 15
click at [534, 442] on div "[DATE]" at bounding box center [526, 442] width 122 height 31
click at [556, 314] on div "[DATE]" at bounding box center [514, 322] width 99 height 23
click at [541, 465] on div "[DATE]" at bounding box center [526, 473] width 122 height 31
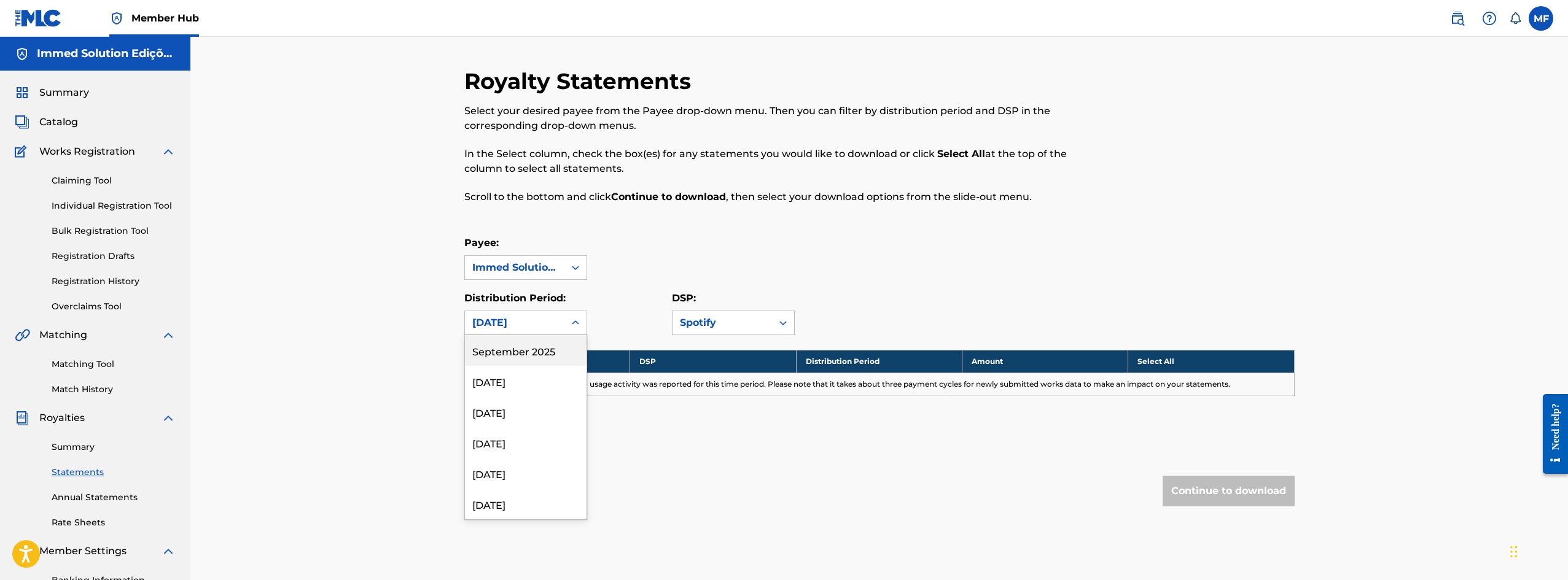
click at [556, 330] on div "[DATE]" at bounding box center [514, 322] width 99 height 23
click at [540, 393] on div "[DATE]" at bounding box center [526, 384] width 122 height 31
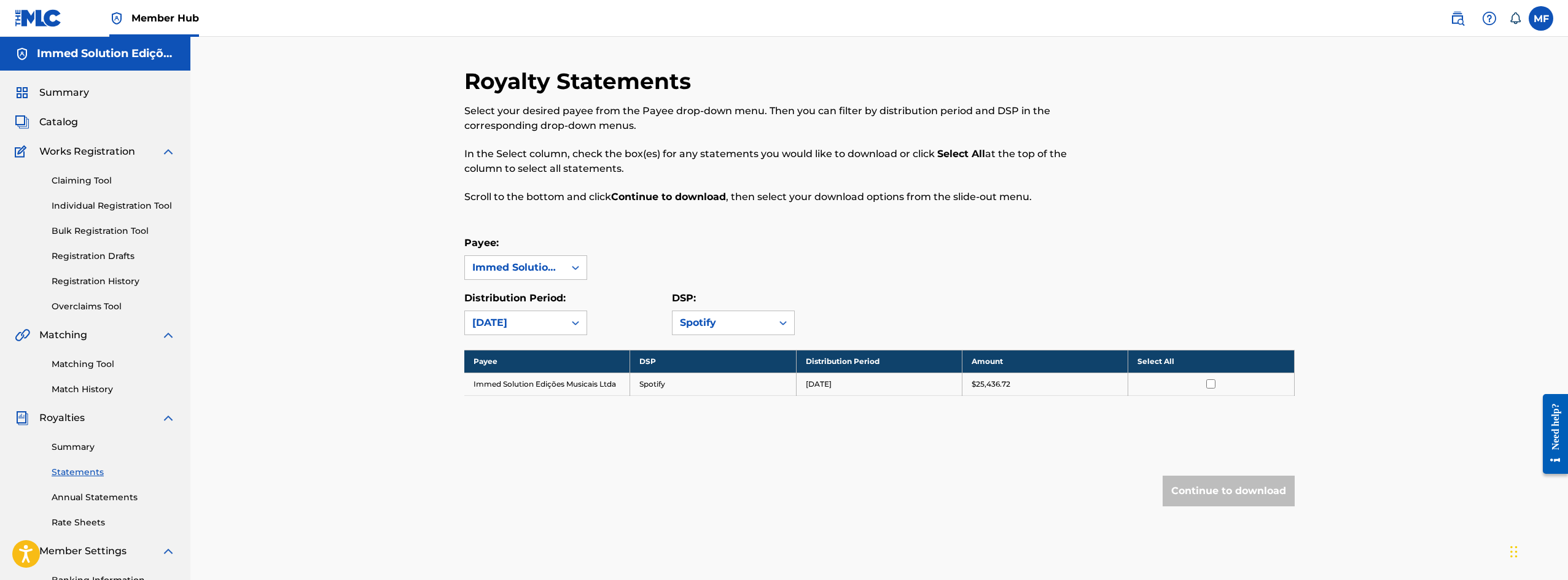
click at [1167, 357] on th "Select All" at bounding box center [1211, 361] width 166 height 22
click at [1167, 357] on th "Deselect All" at bounding box center [1211, 361] width 166 height 22
click at [1171, 368] on th "Select All" at bounding box center [1211, 361] width 166 height 22
click at [1173, 351] on th "Deselect All" at bounding box center [1211, 361] width 166 height 22
click at [758, 323] on div "Spotify" at bounding box center [722, 323] width 84 height 15
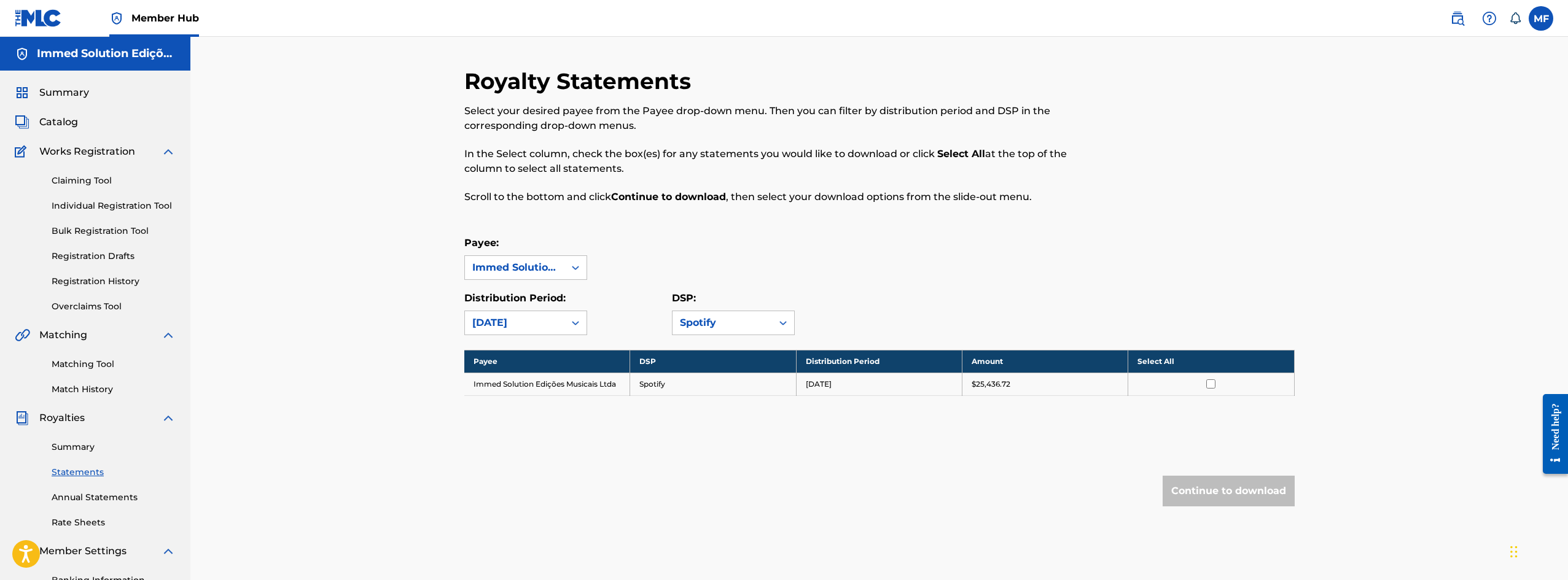
click at [758, 323] on div "Spotify" at bounding box center [722, 323] width 84 height 15
click at [731, 355] on div "All" at bounding box center [733, 350] width 122 height 31
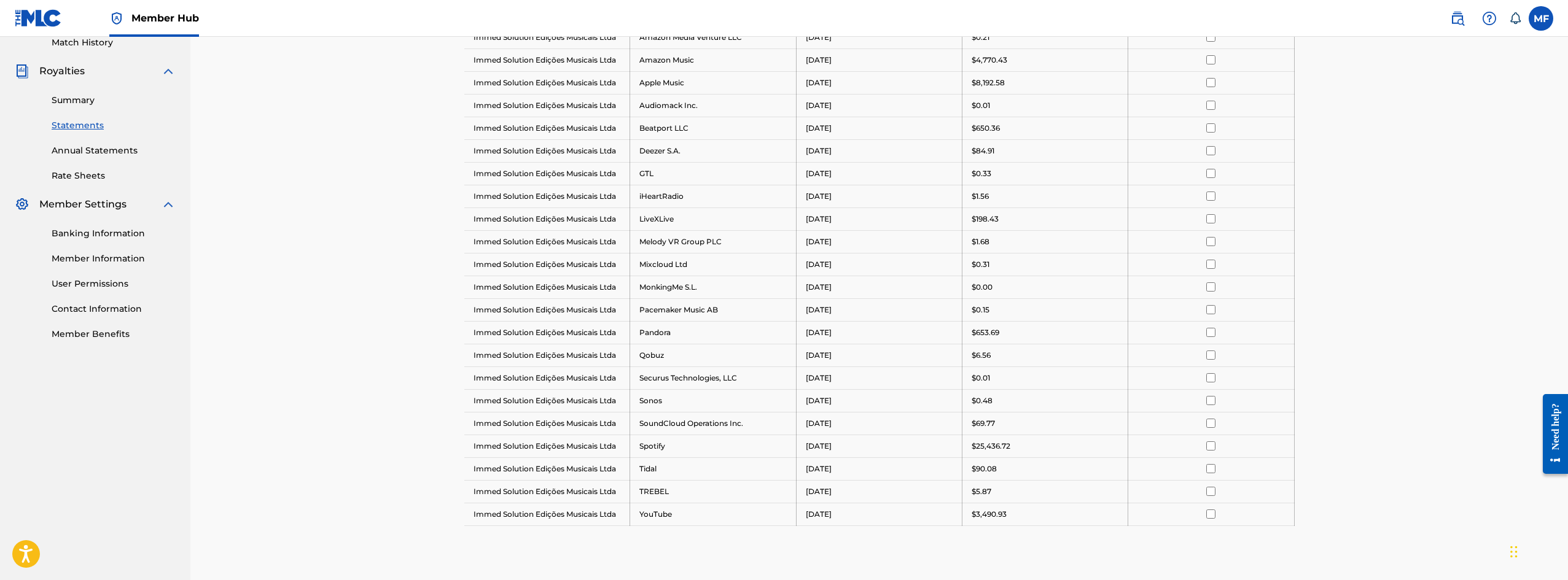
scroll to position [327, 0]
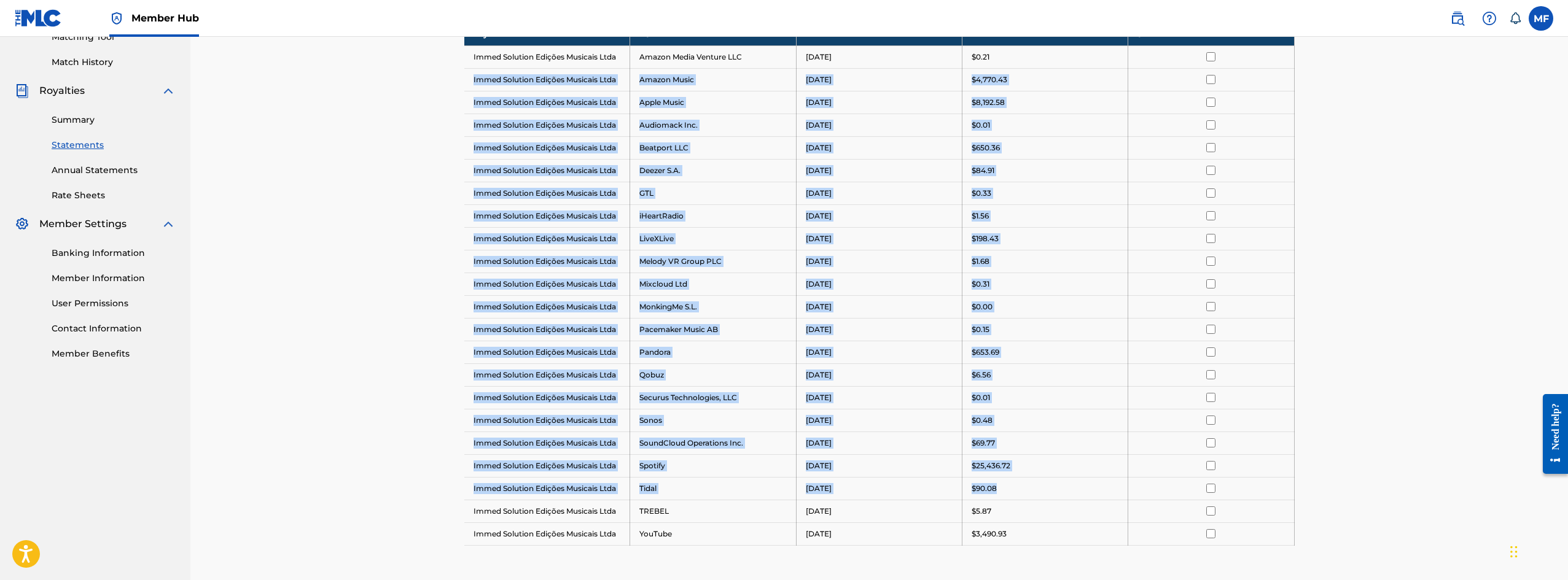
drag, startPoint x: 1202, startPoint y: 58, endPoint x: 1225, endPoint y: 482, distance: 424.6
click at [1225, 482] on tbody "Payee DSP Distribution Period Amount Select All Immed Solution Edições Musicais…" at bounding box center [879, 283] width 830 height 522
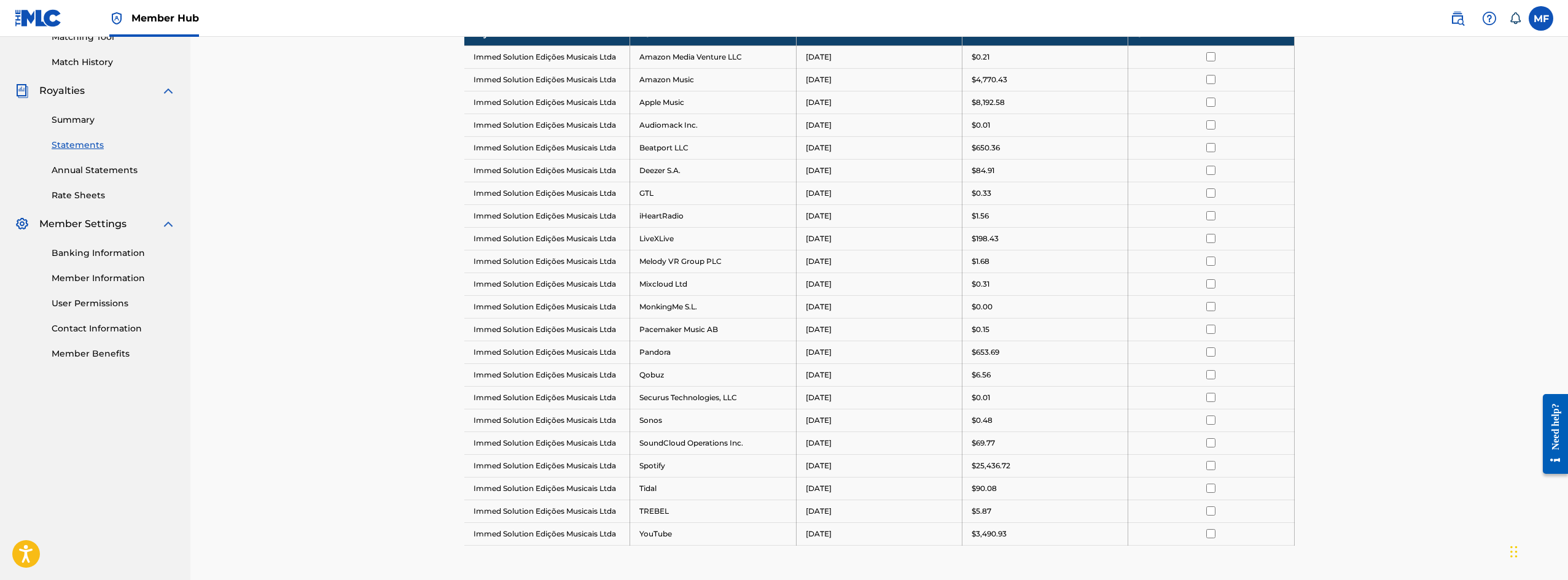
click at [1344, 75] on div "Royalty Statements Select your desired payee from the Payee drop-down menu. The…" at bounding box center [879, 208] width 1377 height 996
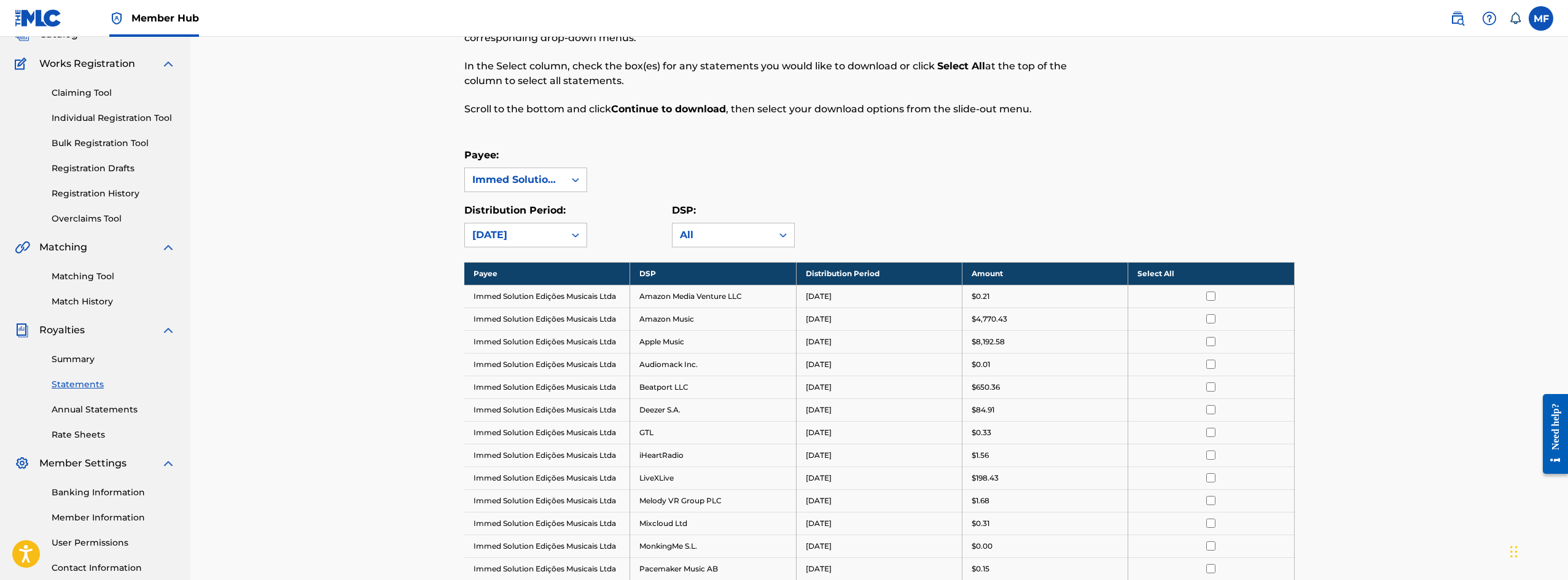
scroll to position [0, 0]
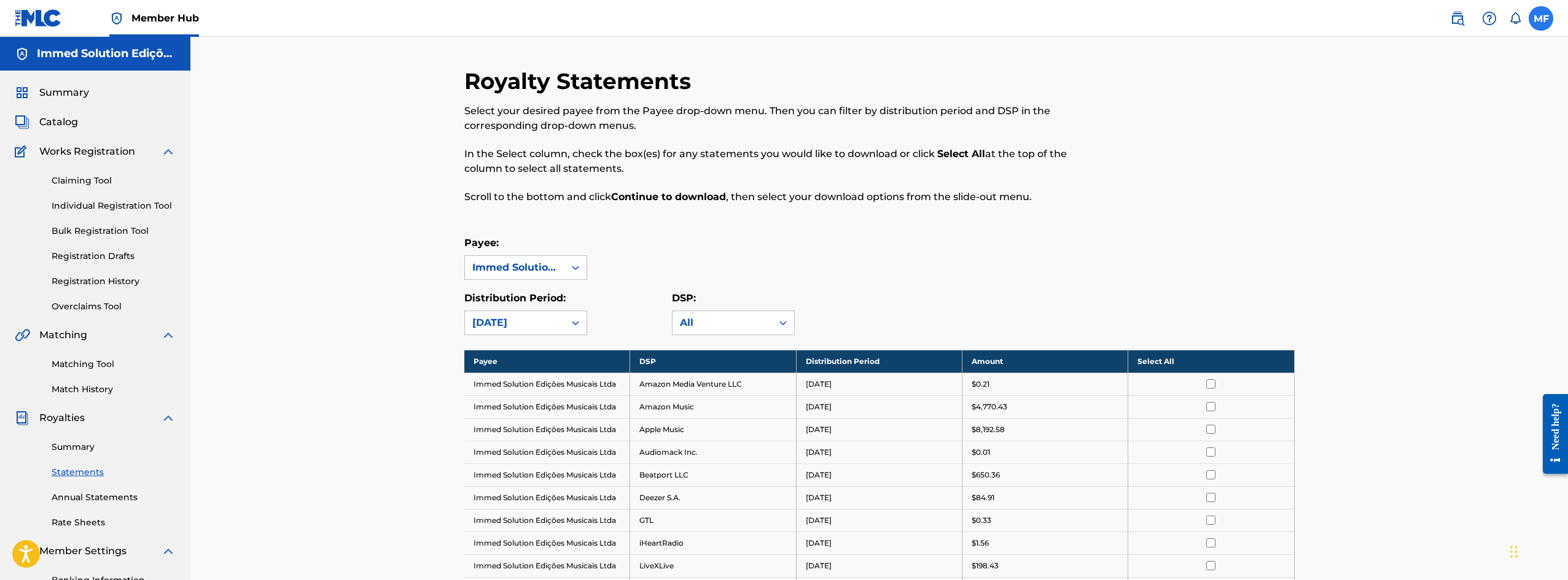
click at [1536, 13] on label at bounding box center [1540, 18] width 25 height 25
click at [1540, 19] on input "MF [PERSON_NAME] [PERSON_NAME] [EMAIL_ADDRESS][DOMAIN_NAME] Notification Prefer…" at bounding box center [1540, 19] width 0 height 0
click at [1322, 141] on div "Royalty Statements Select your desired payee from the Payee drop-down menu. The…" at bounding box center [879, 534] width 1377 height 996
click at [1510, 17] on icon at bounding box center [1515, 18] width 12 height 12
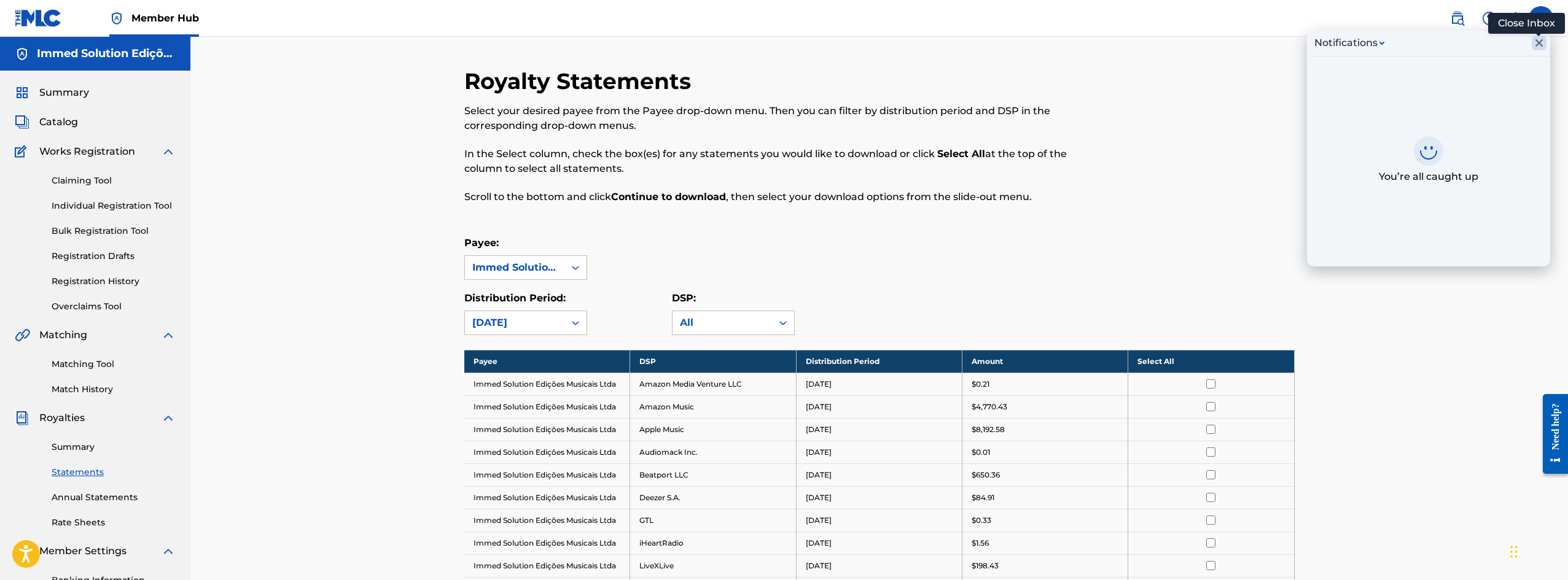
click at [1537, 43] on icon "Close Inbox" at bounding box center [1539, 43] width 7 height 7
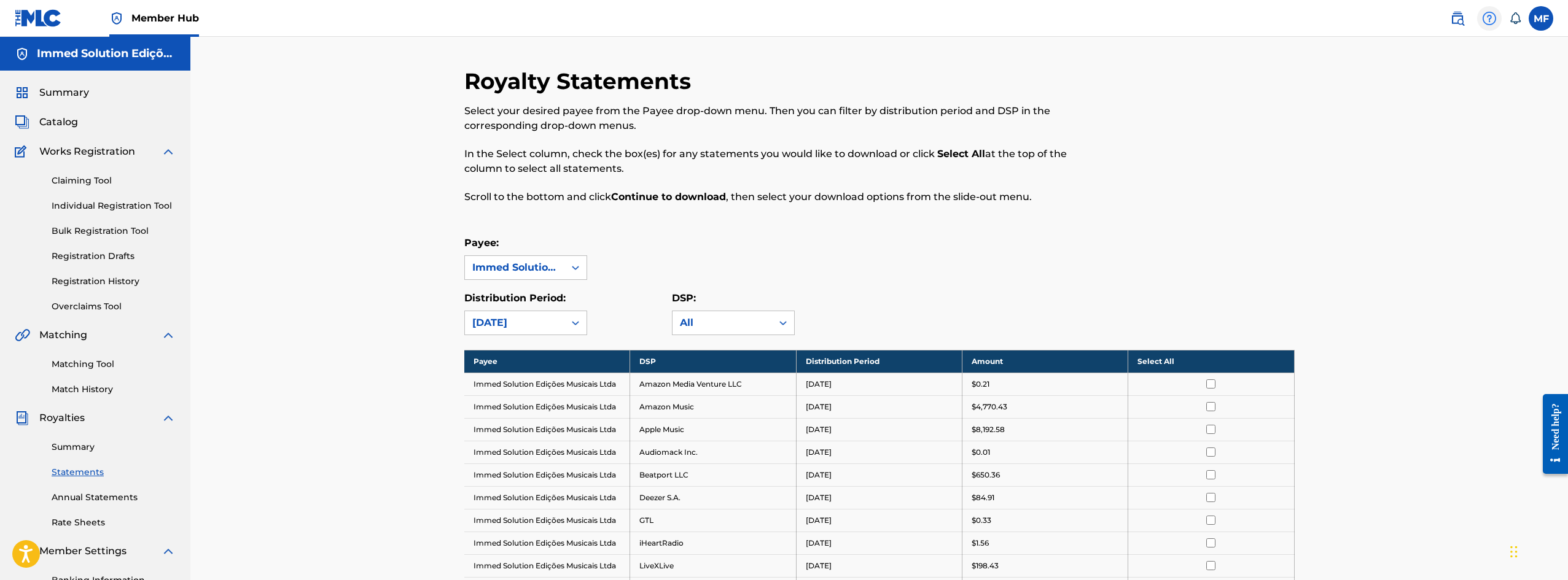
click at [1495, 17] on img at bounding box center [1489, 19] width 15 height 15
click at [1489, 25] on img at bounding box center [1489, 19] width 15 height 15
click at [1464, 21] on img at bounding box center [1457, 19] width 15 height 15
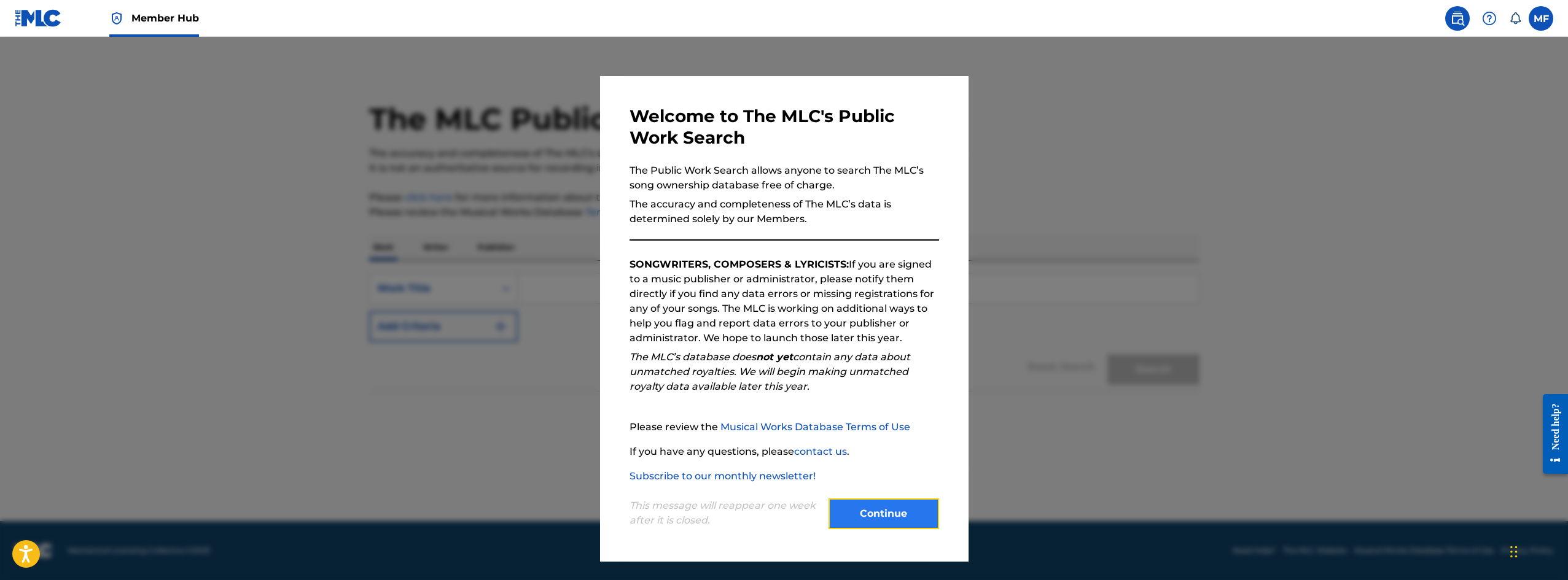
click at [917, 510] on button "Continue" at bounding box center [884, 513] width 111 height 31
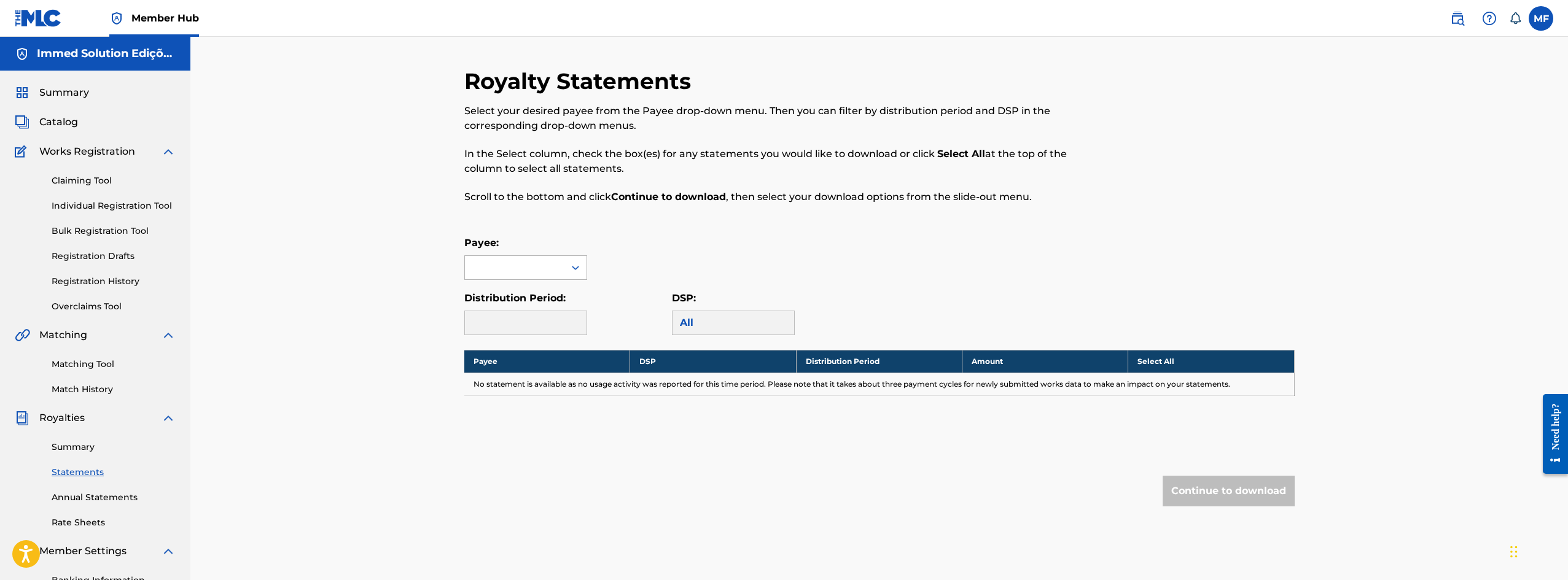
click at [577, 257] on div at bounding box center [576, 268] width 22 height 22
click at [534, 305] on div "Immed Solution Edições Musicais Ltda" at bounding box center [526, 309] width 122 height 60
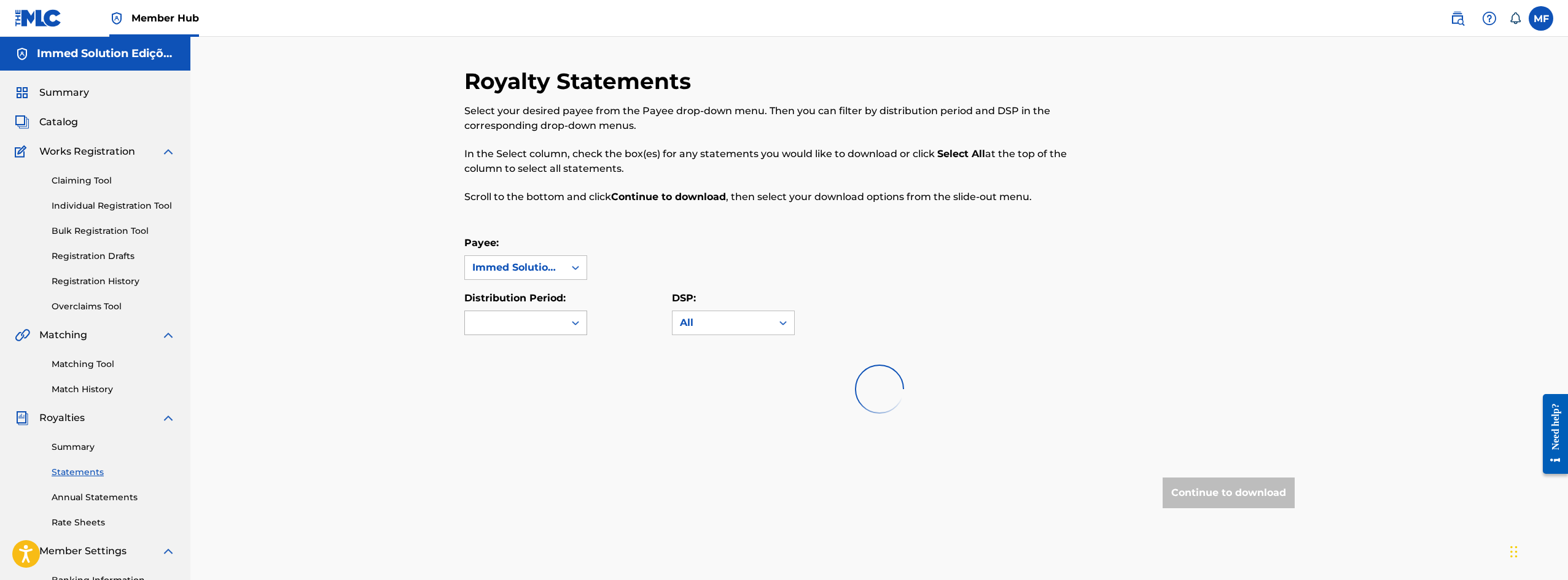
click at [562, 322] on div at bounding box center [514, 322] width 99 height 23
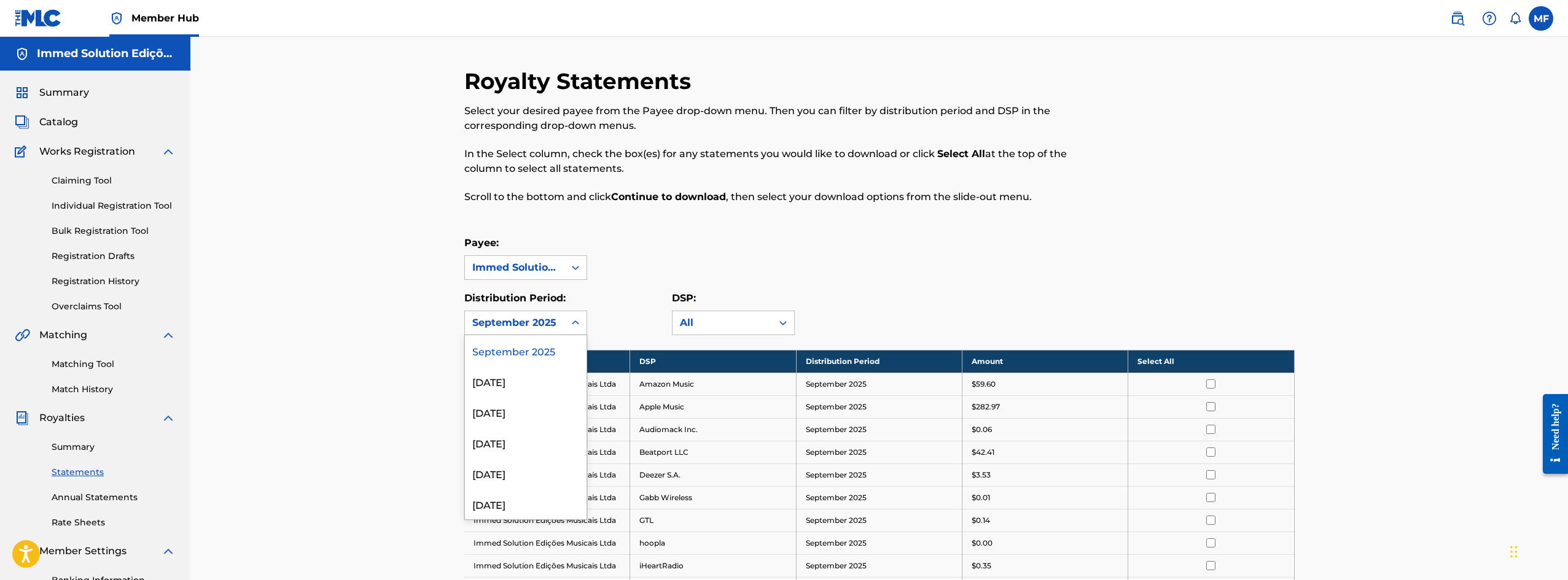
click at [529, 353] on div "September 2025" at bounding box center [526, 350] width 122 height 31
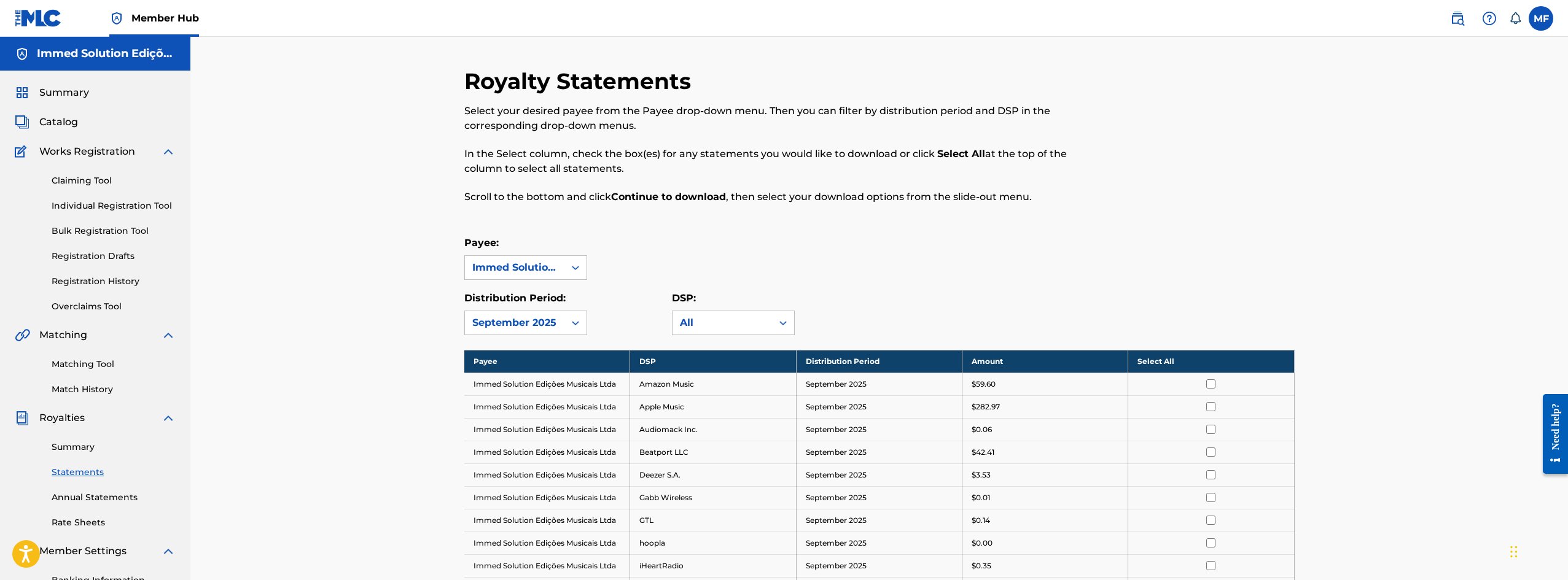
click at [799, 194] on p "Scroll to the bottom and click Continue to download , then select your download…" at bounding box center [784, 197] width 639 height 15
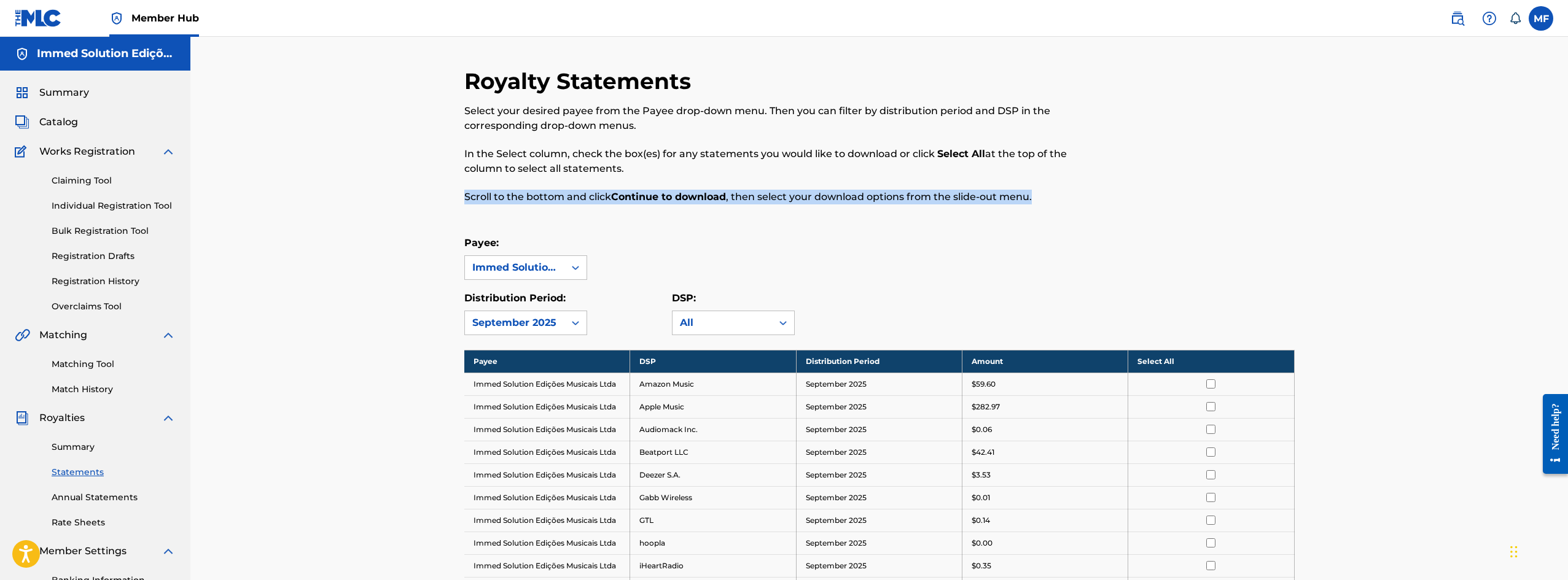
click at [799, 194] on p "Scroll to the bottom and click Continue to download , then select your download…" at bounding box center [784, 197] width 639 height 15
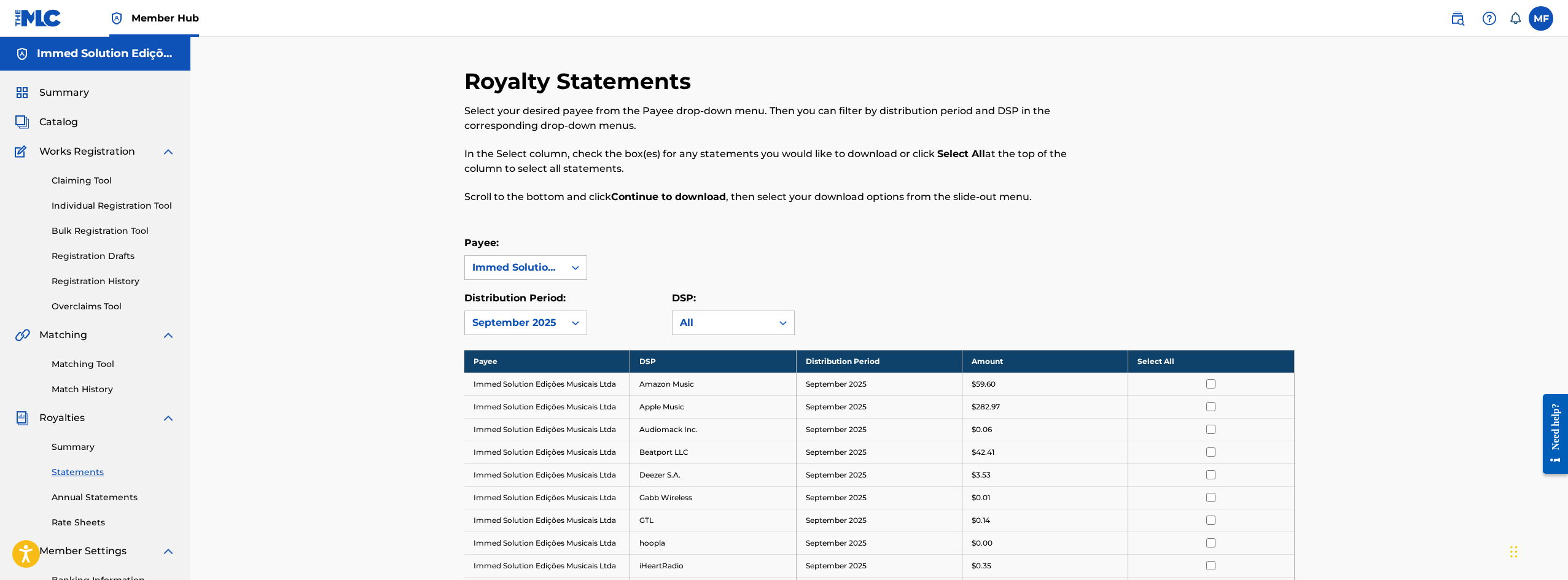
click at [816, 158] on p "In the Select column, check the box(es) for any statements you would like to do…" at bounding box center [784, 161] width 639 height 29
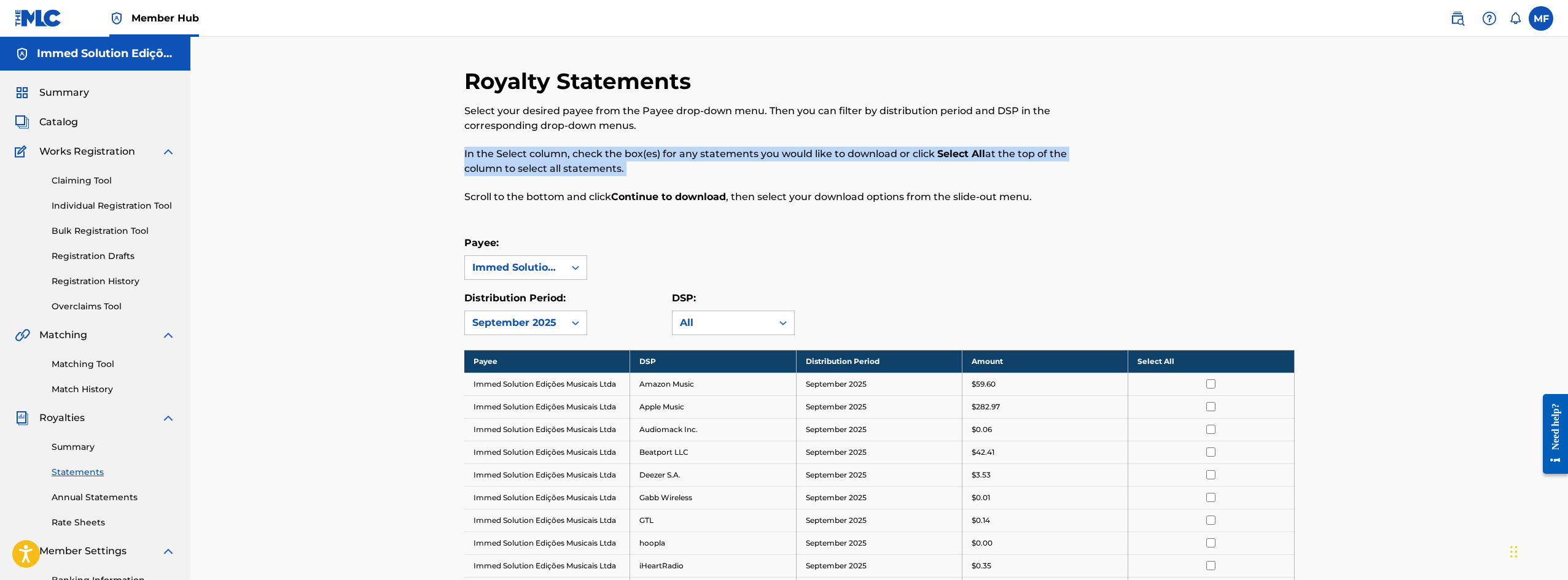
click at [816, 158] on p "In the Select column, check the box(es) for any statements you would like to do…" at bounding box center [784, 161] width 639 height 29
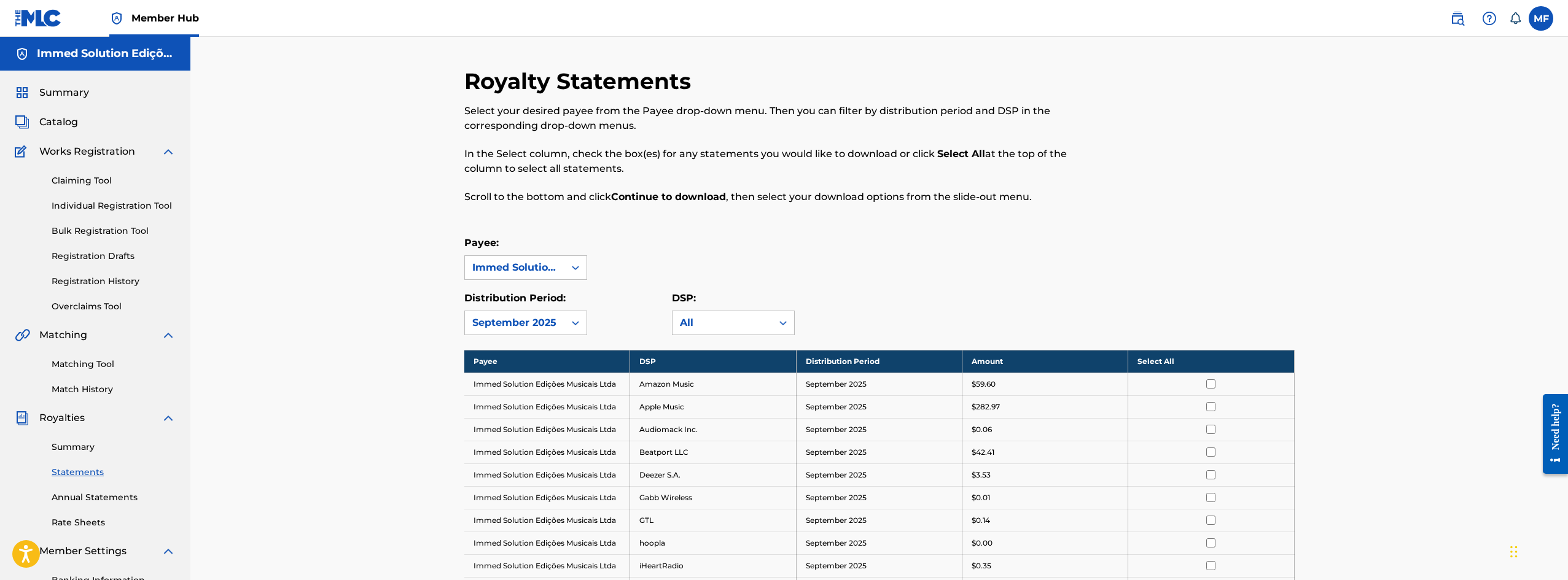
click at [808, 201] on p "Scroll to the bottom and click Continue to download , then select your download…" at bounding box center [784, 197] width 639 height 15
click at [817, 115] on p "Select your desired payee from the Payee drop-down menu. Then you can filter by…" at bounding box center [784, 118] width 639 height 29
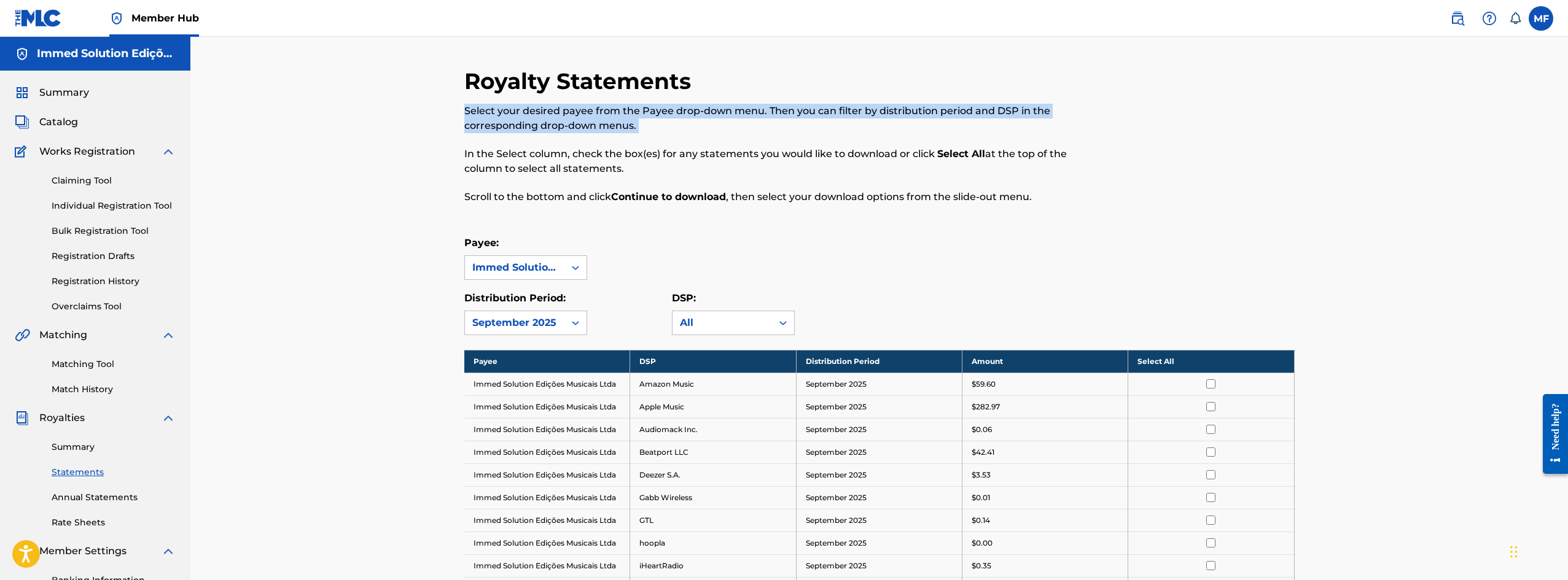
click at [817, 115] on p "Select your desired payee from the Payee drop-down menu. Then you can filter by…" at bounding box center [784, 118] width 639 height 29
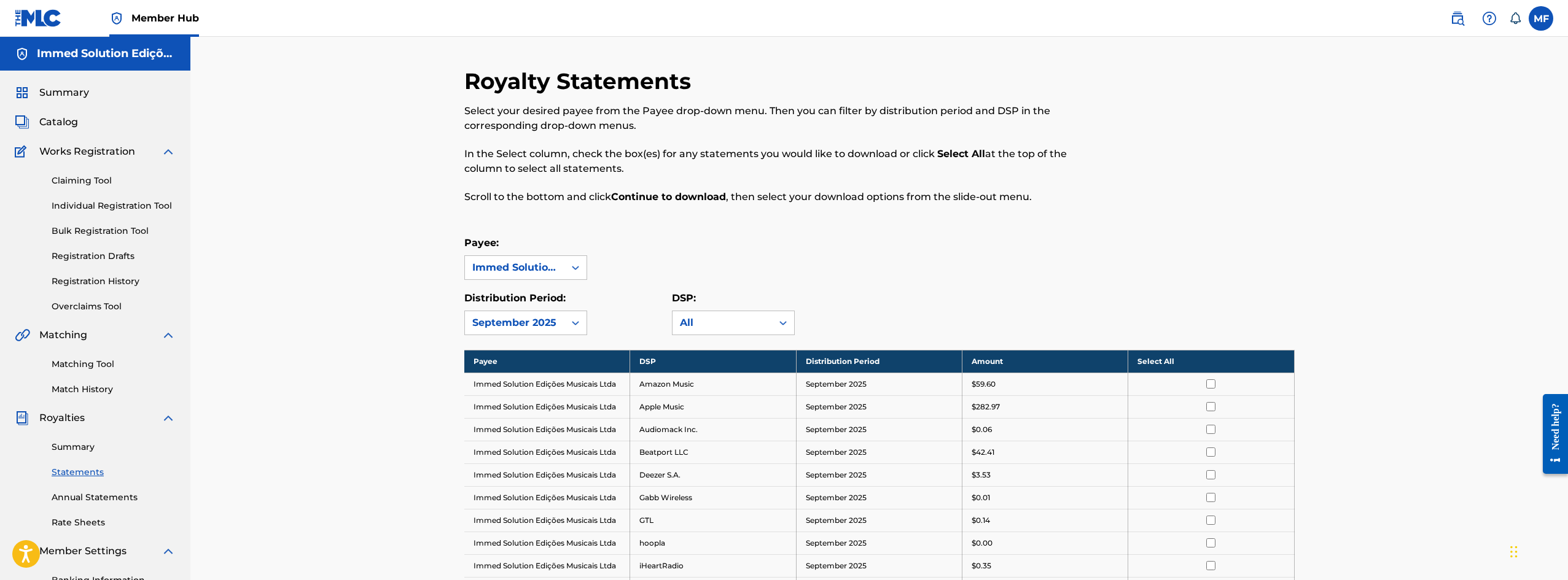
click at [816, 197] on p "Scroll to the bottom and click Continue to download , then select your download…" at bounding box center [784, 197] width 639 height 15
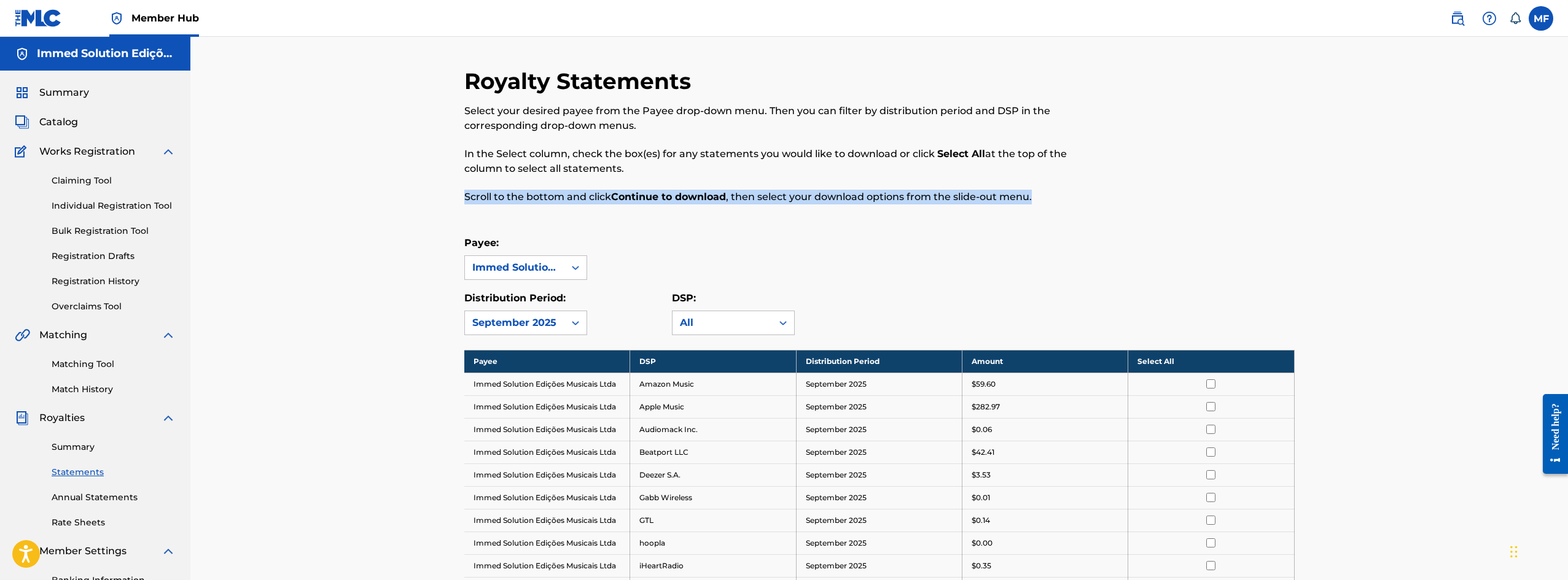
click at [816, 197] on p "Scroll to the bottom and click Continue to download , then select your download…" at bounding box center [784, 197] width 639 height 15
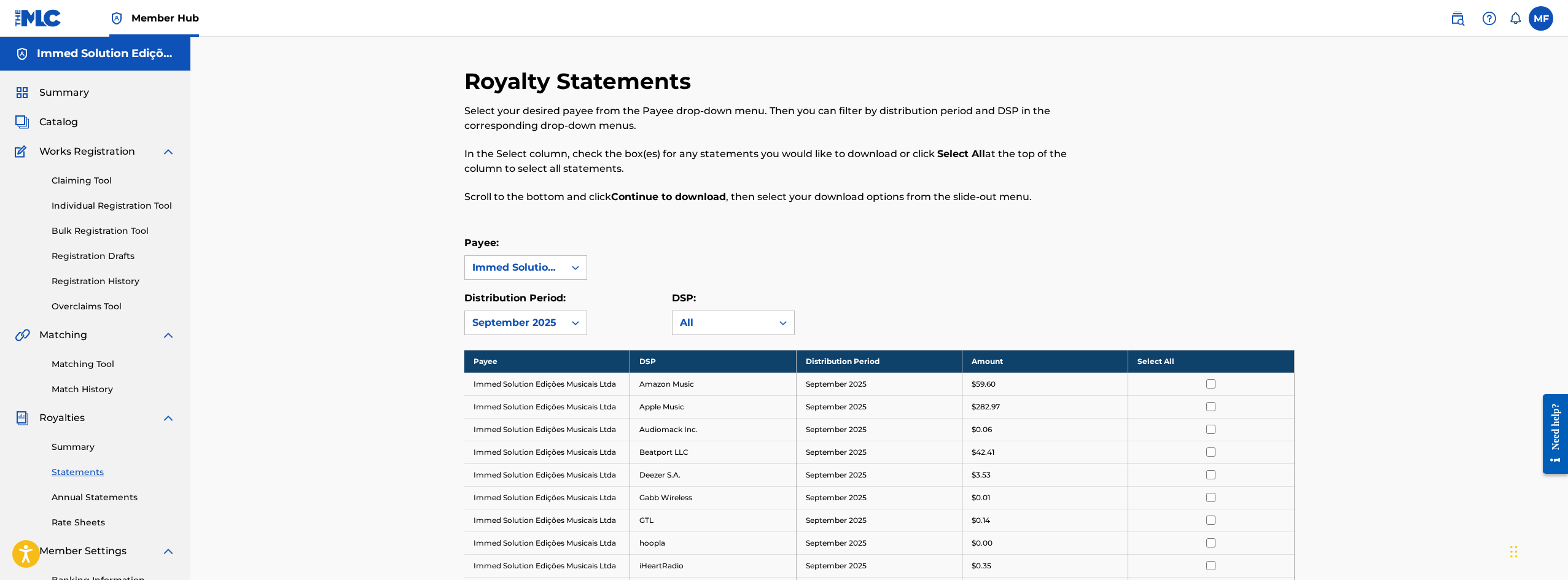
click at [817, 239] on div "Payee: Immed Solution Edições Musicais Ltda" at bounding box center [879, 257] width 830 height 44
